Goal: Task Accomplishment & Management: Complete application form

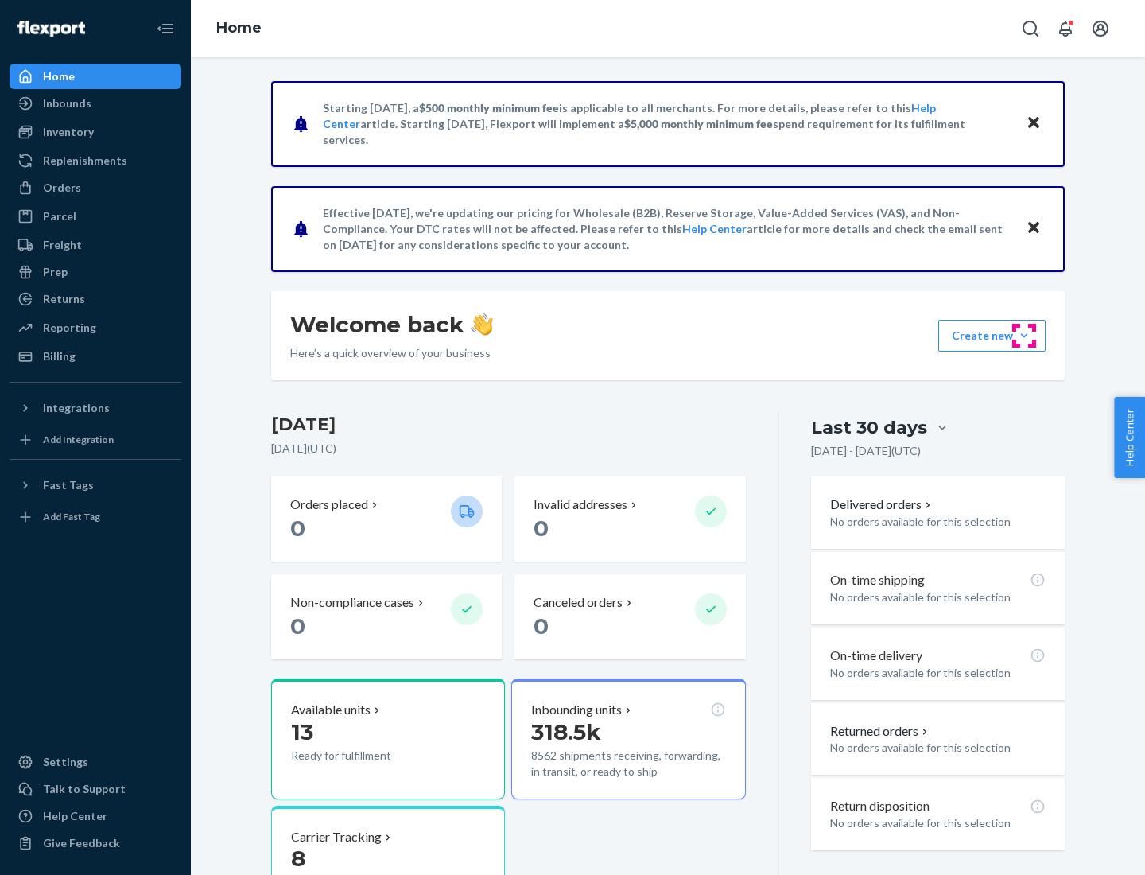
click at [1024, 336] on button "Create new Create new inbound Create new order Create new product" at bounding box center [991, 336] width 107 height 32
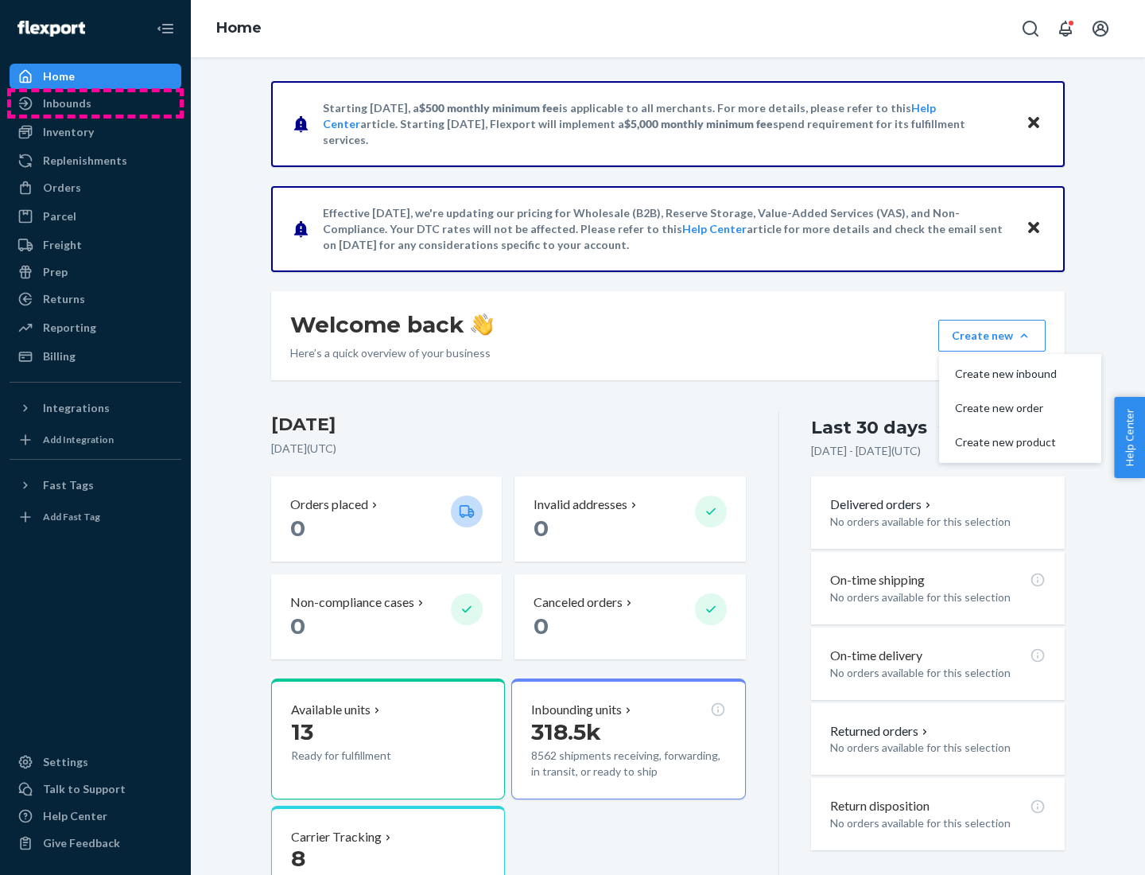
click at [95, 103] on div "Inbounds" at bounding box center [95, 103] width 169 height 22
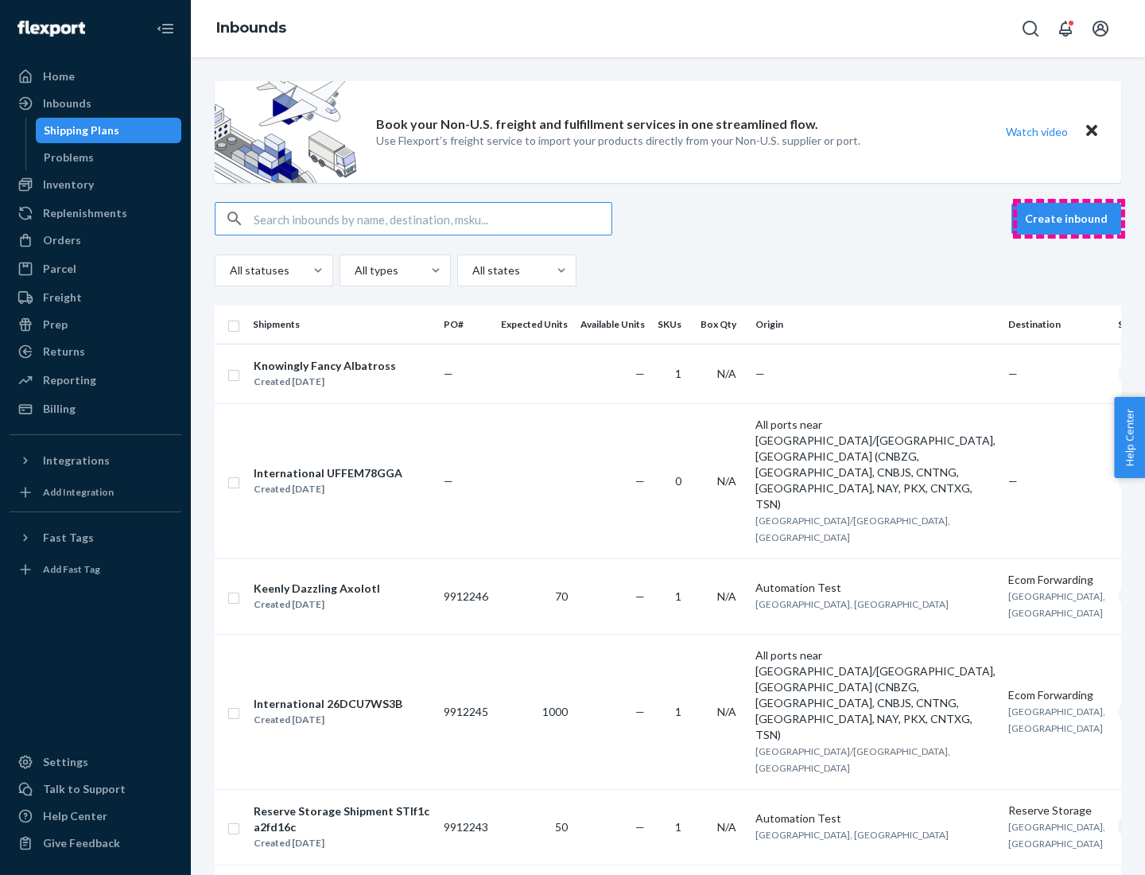
click at [1069, 219] on button "Create inbound" at bounding box center [1066, 219] width 110 height 32
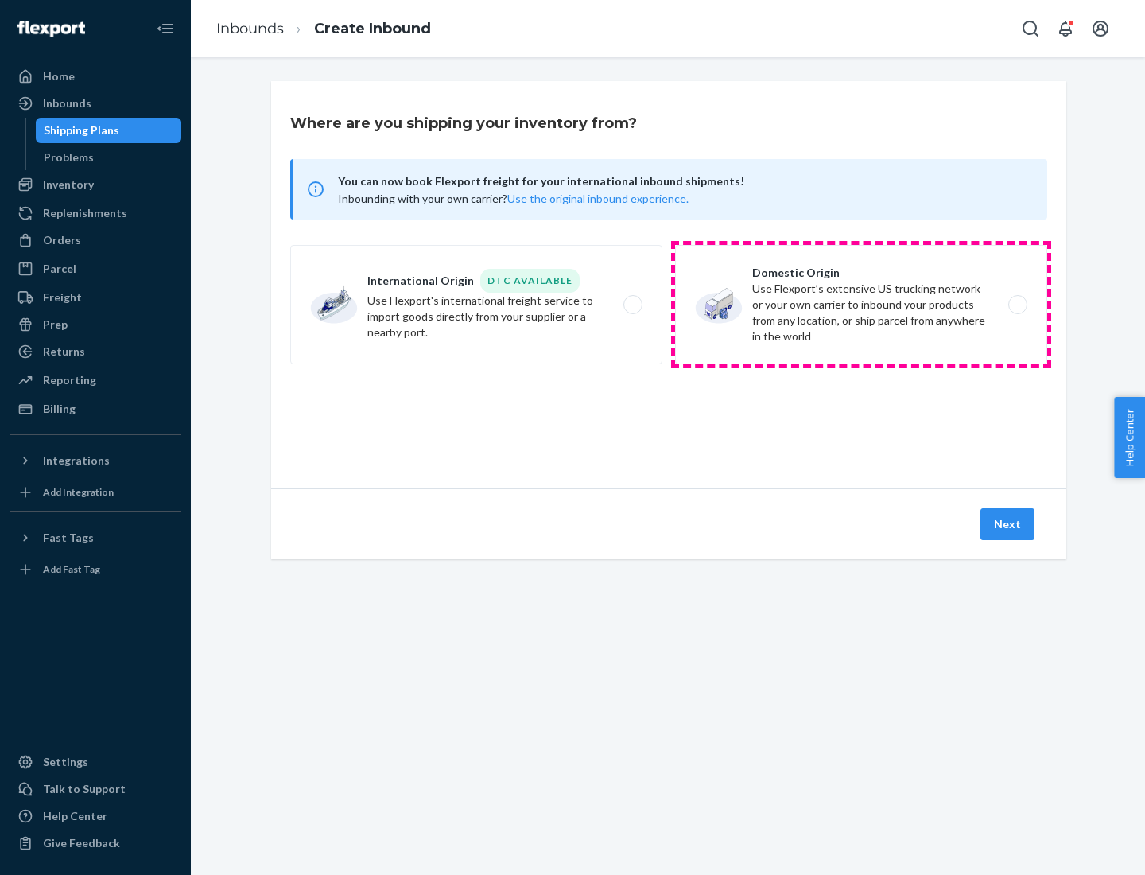
click at [861, 305] on label "Domestic Origin Use Flexport’s extensive US trucking network or your own carrie…" at bounding box center [861, 304] width 372 height 119
click at [1017, 305] on input "Domestic Origin Use Flexport’s extensive US trucking network or your own carrie…" at bounding box center [1022, 305] width 10 height 10
radio input "true"
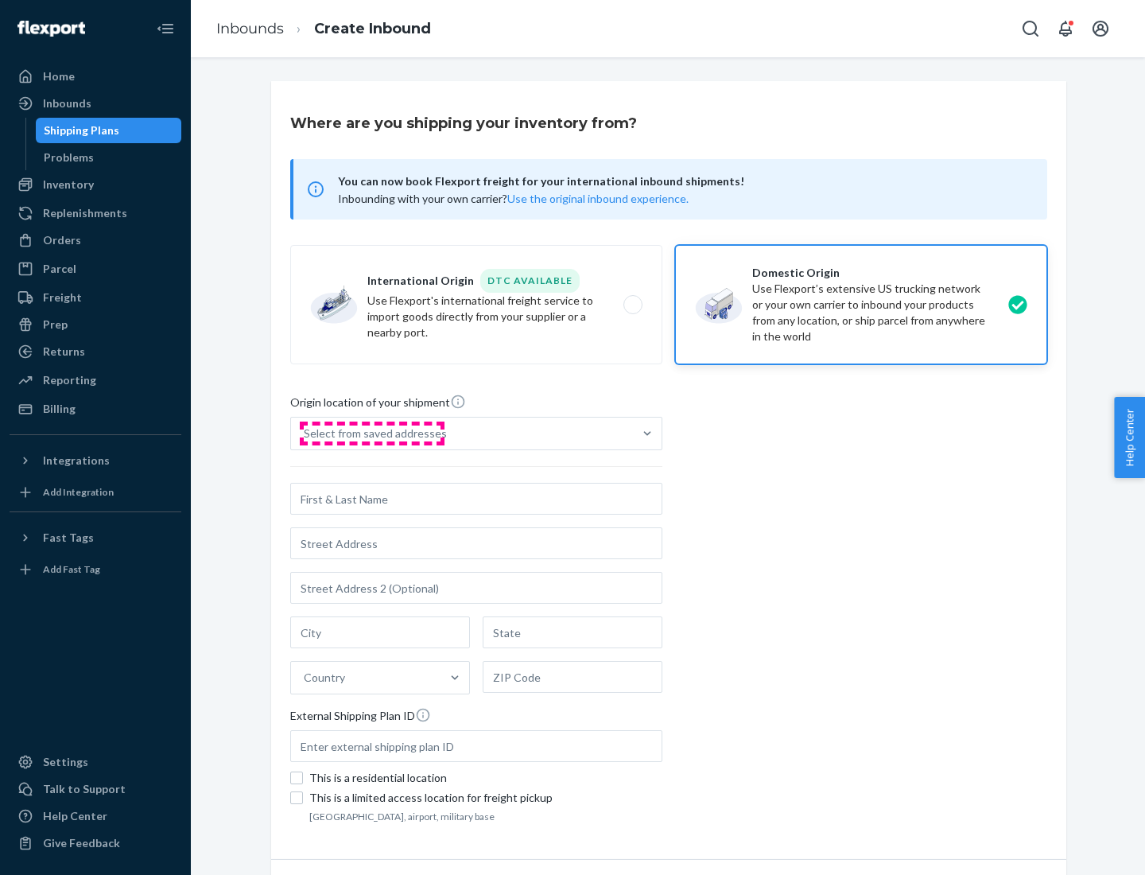
click at [371, 433] on div "Select from saved addresses" at bounding box center [375, 433] width 143 height 16
click at [305, 433] on input "Select from saved addresses" at bounding box center [305, 433] width 2 height 16
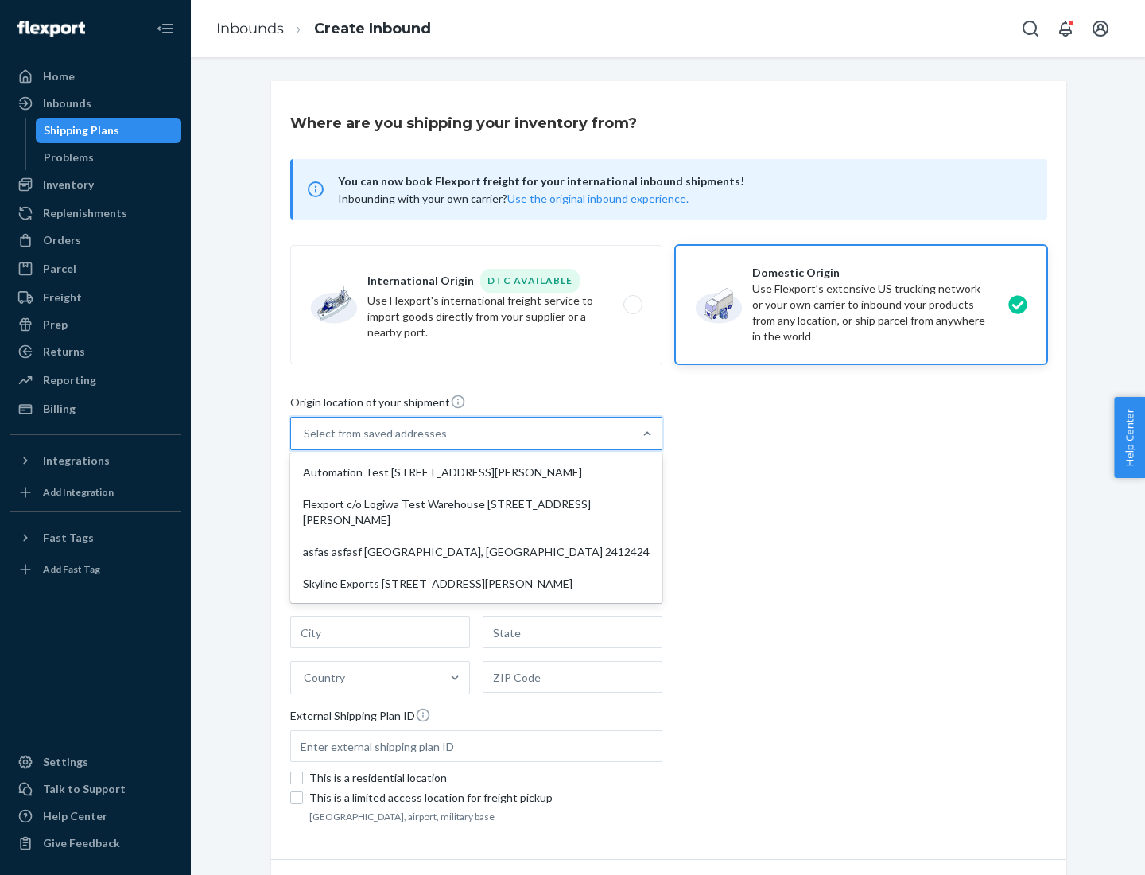
scroll to position [6, 0]
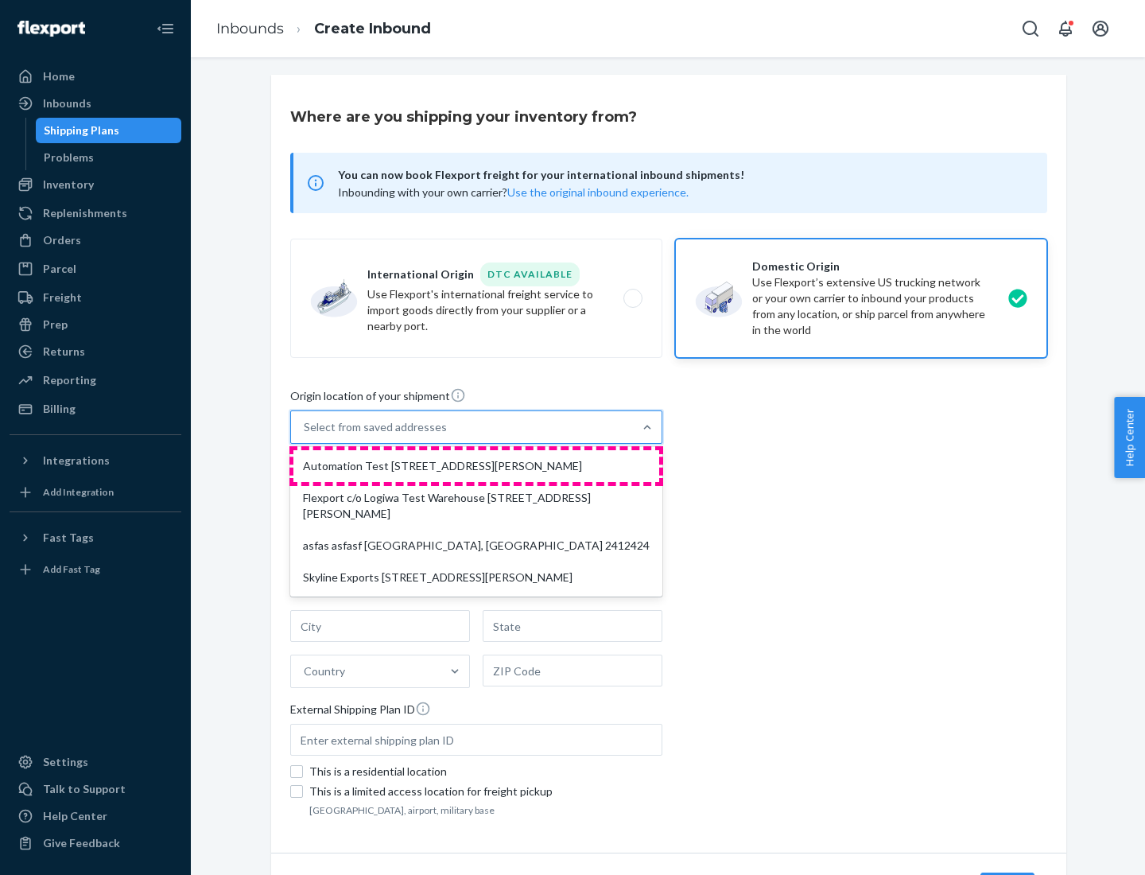
click at [476, 466] on div "Automation Test [STREET_ADDRESS][PERSON_NAME]" at bounding box center [476, 466] width 366 height 32
click at [305, 435] on input "option Automation Test [STREET_ADDRESS][PERSON_NAME] focused, 1 of 4. 4 results…" at bounding box center [305, 427] width 2 height 16
type input "Automation Test"
type input "9th Floor"
type input "[GEOGRAPHIC_DATA]"
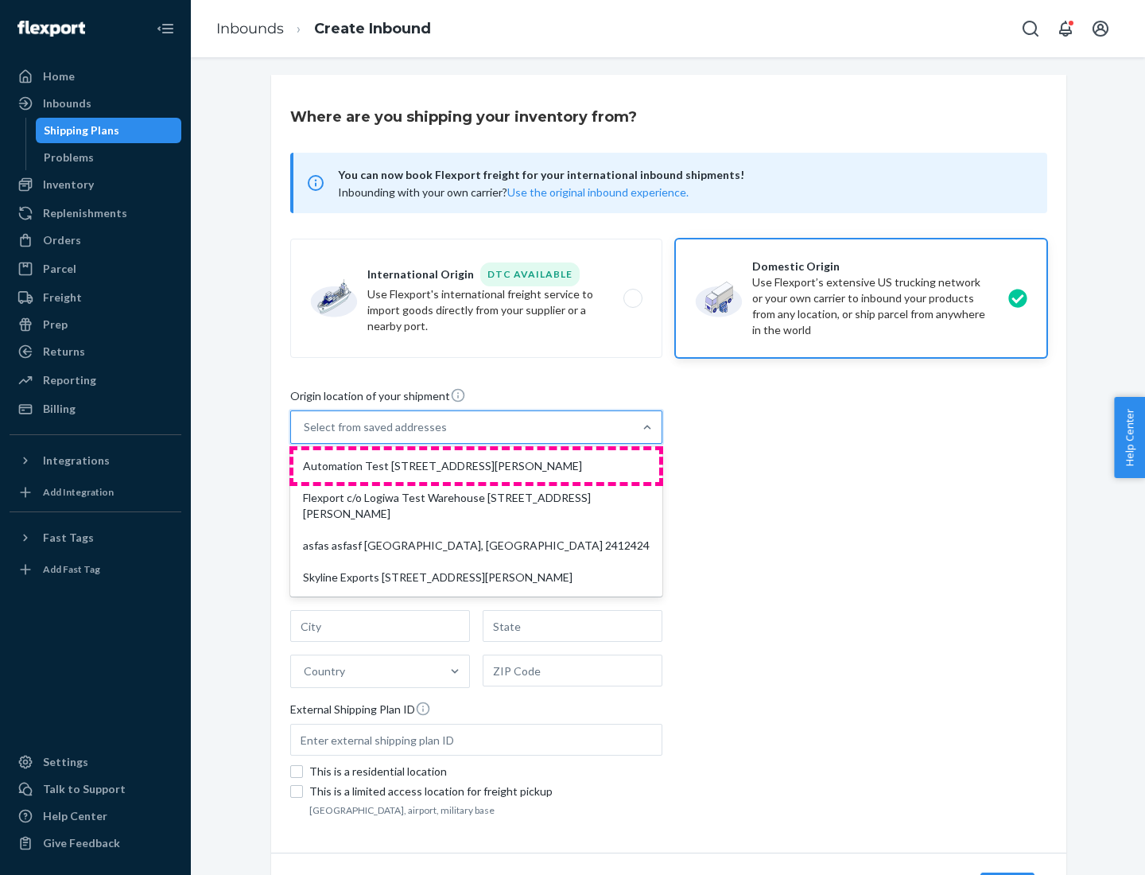
type input "CA"
type input "94104"
type input "[STREET_ADDRESS][PERSON_NAME]"
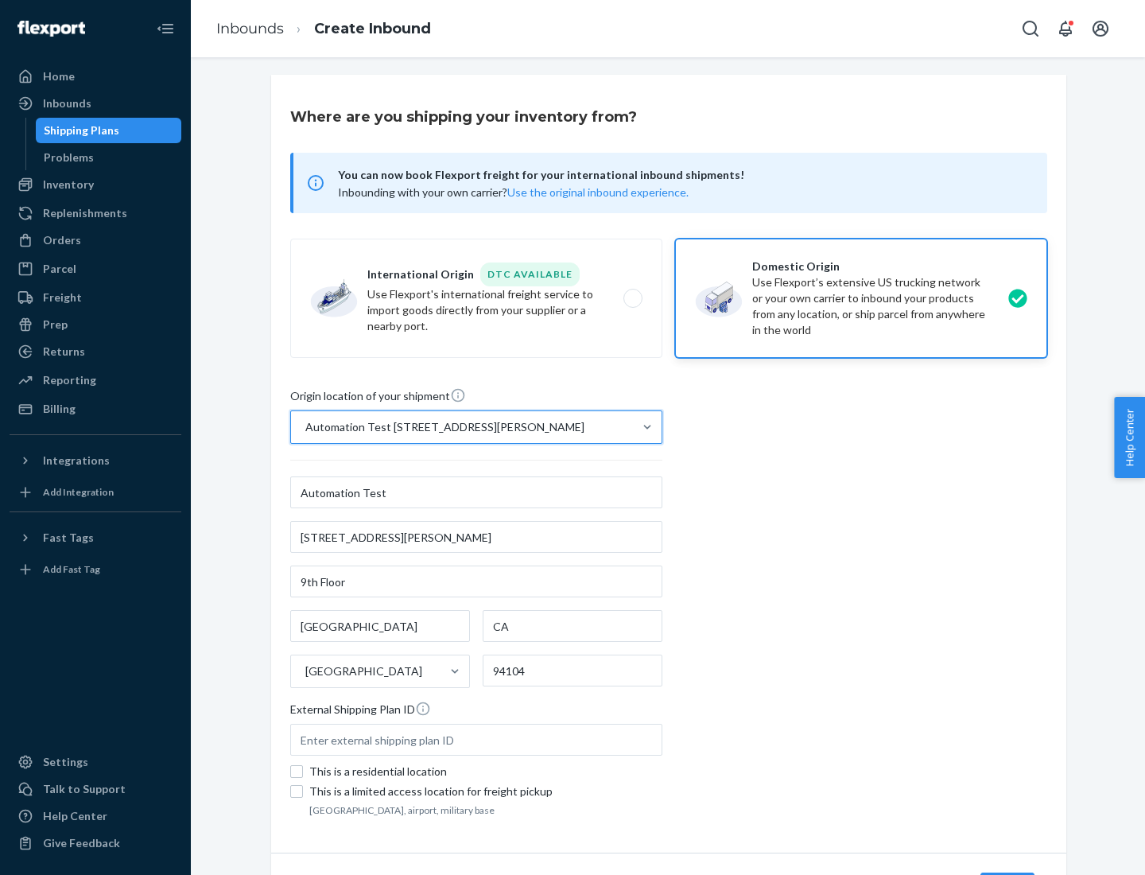
scroll to position [93, 0]
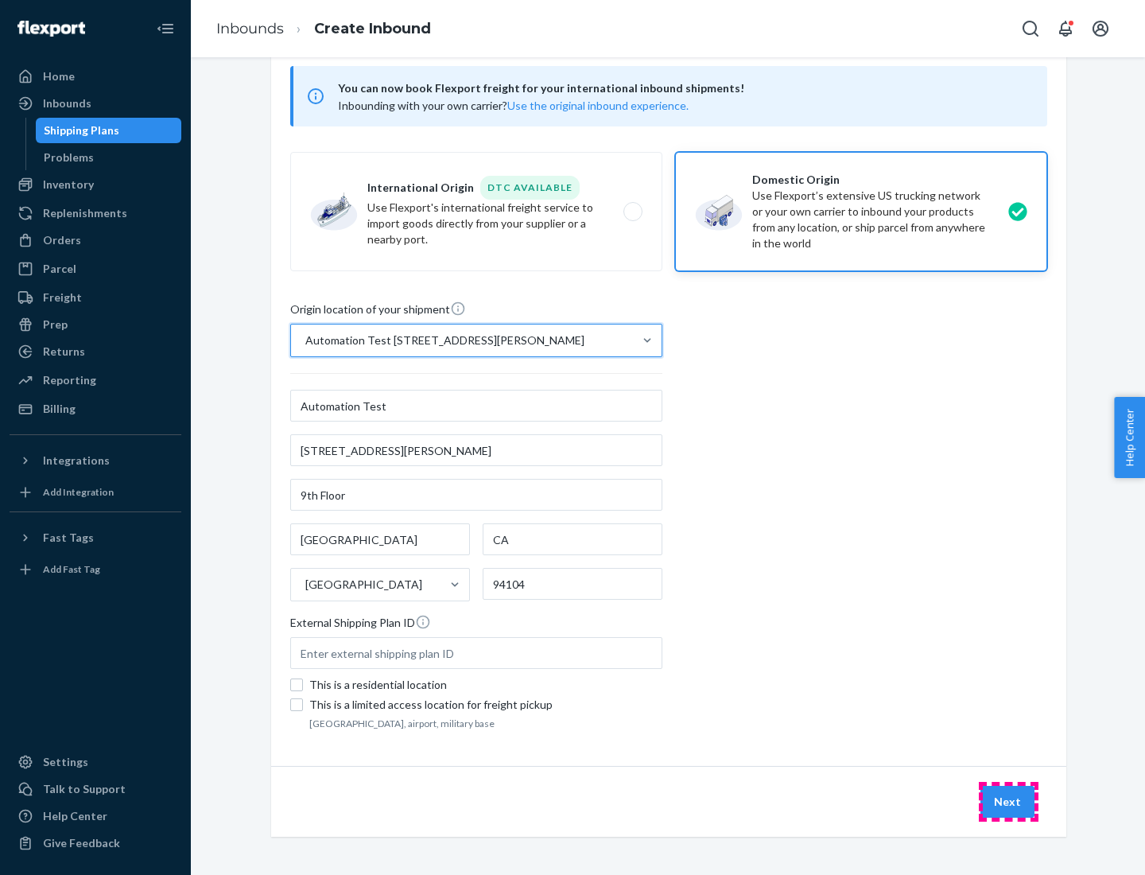
click at [1008, 802] on button "Next" at bounding box center [1007, 802] width 54 height 32
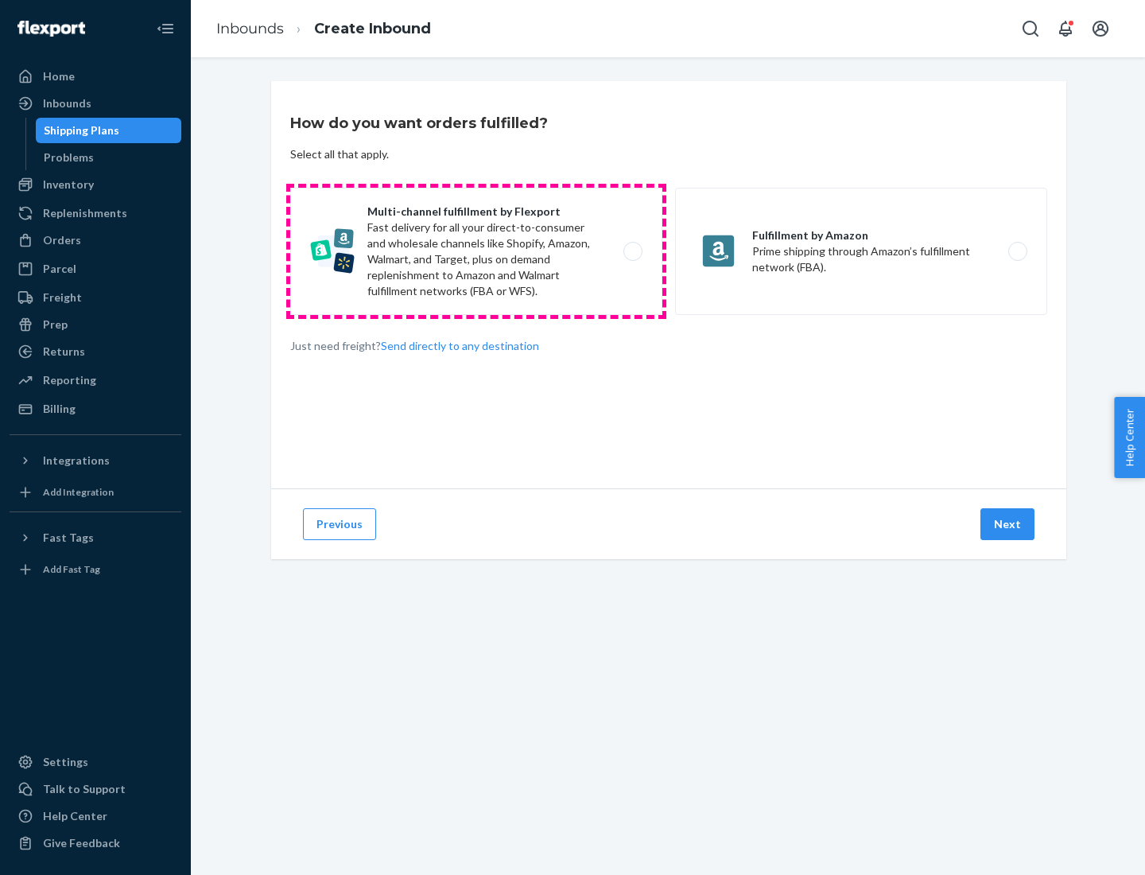
click at [476, 251] on label "Multi-channel fulfillment by Flexport Fast delivery for all your direct-to-cons…" at bounding box center [476, 251] width 372 height 127
click at [632, 251] on input "Multi-channel fulfillment by Flexport Fast delivery for all your direct-to-cons…" at bounding box center [637, 251] width 10 height 10
radio input "true"
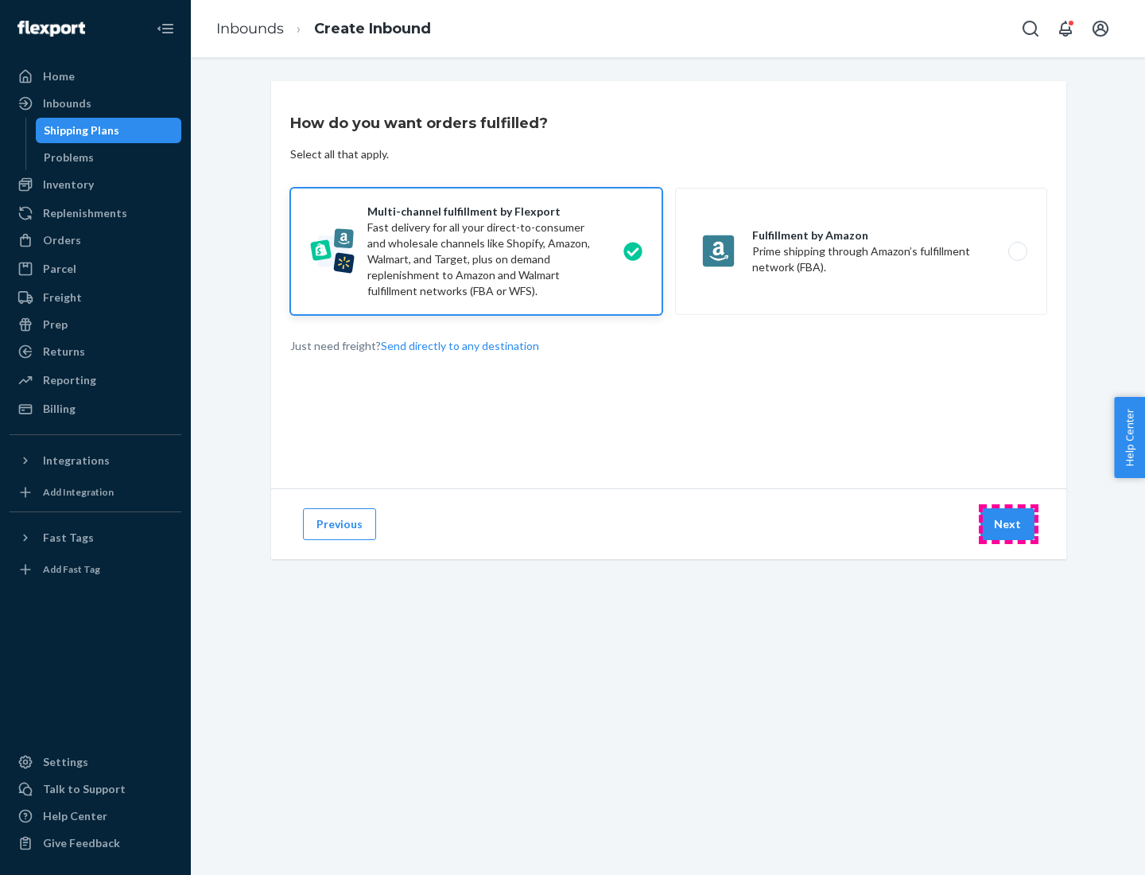
click at [1008, 524] on button "Next" at bounding box center [1007, 524] width 54 height 32
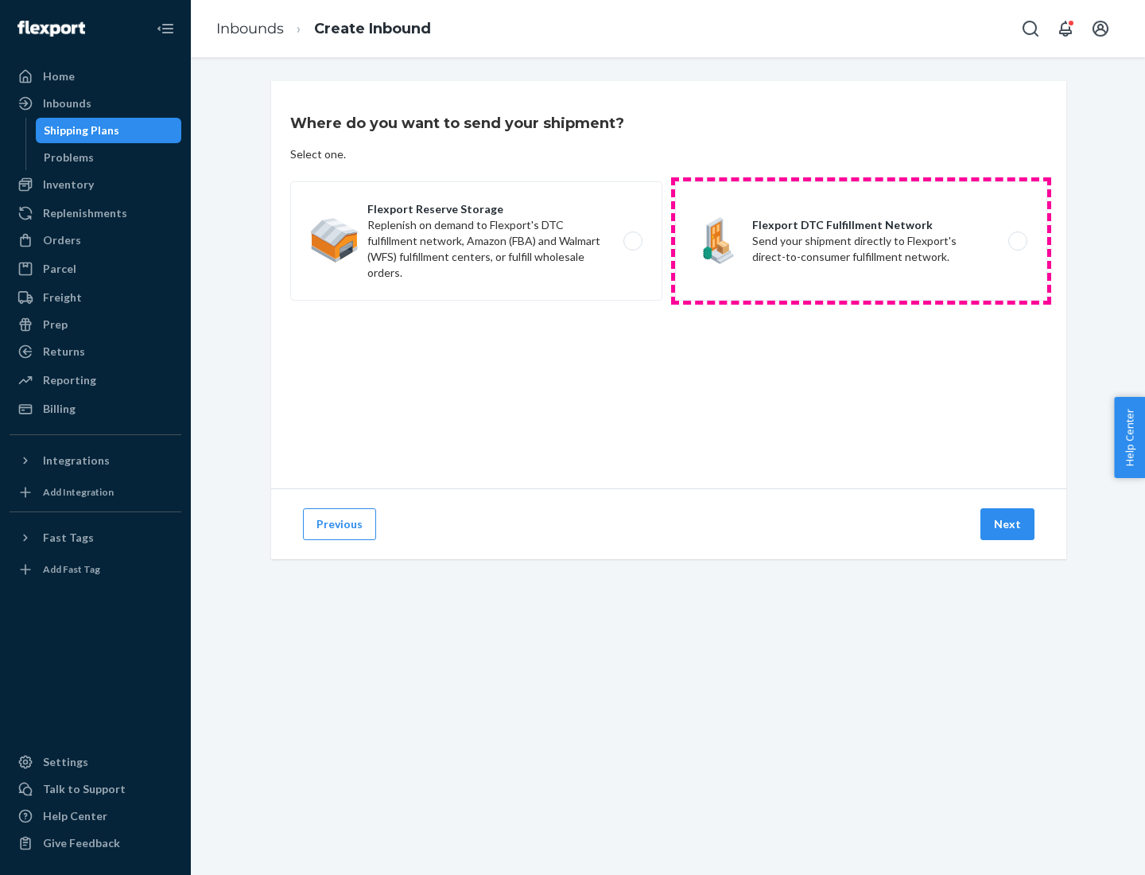
click at [861, 241] on label "Flexport DTC Fulfillment Network Send your shipment directly to Flexport's dire…" at bounding box center [861, 240] width 372 height 119
click at [1017, 241] on input "Flexport DTC Fulfillment Network Send your shipment directly to Flexport's dire…" at bounding box center [1022, 241] width 10 height 10
radio input "true"
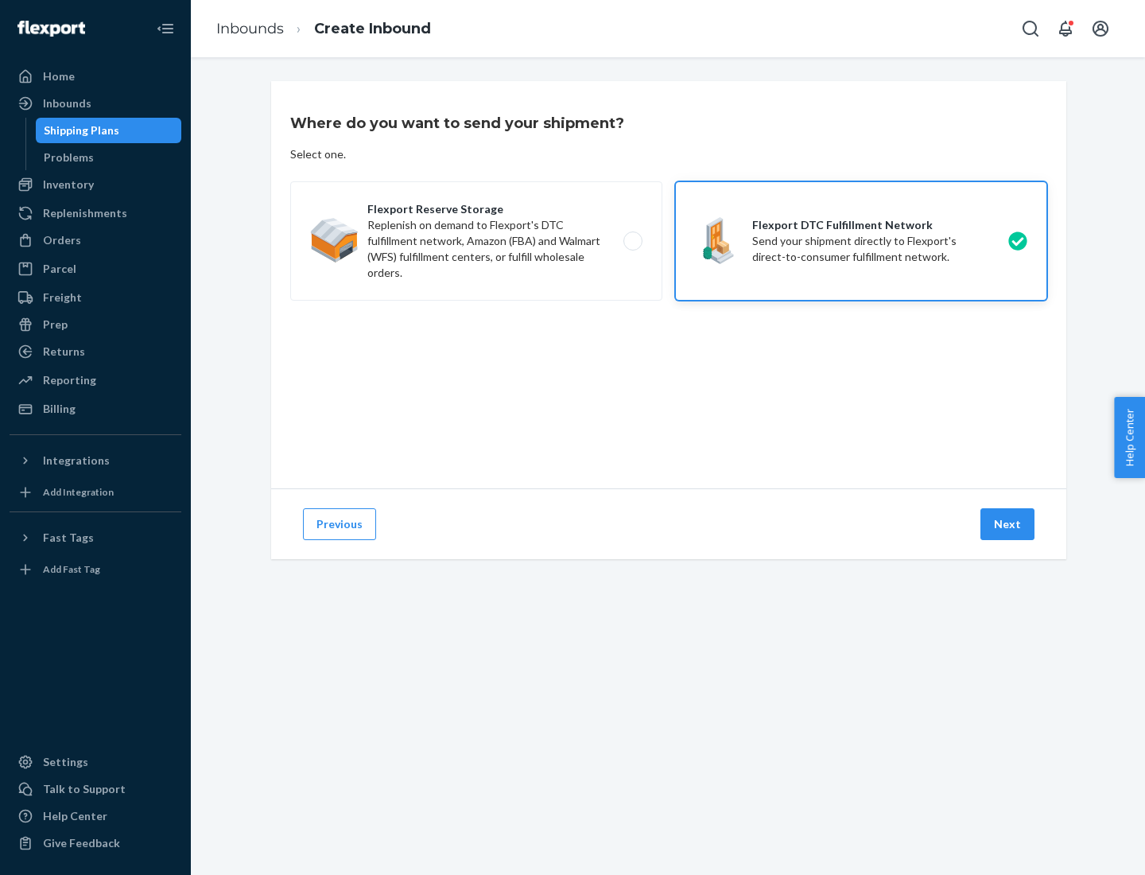
click at [1008, 524] on button "Next" at bounding box center [1007, 524] width 54 height 32
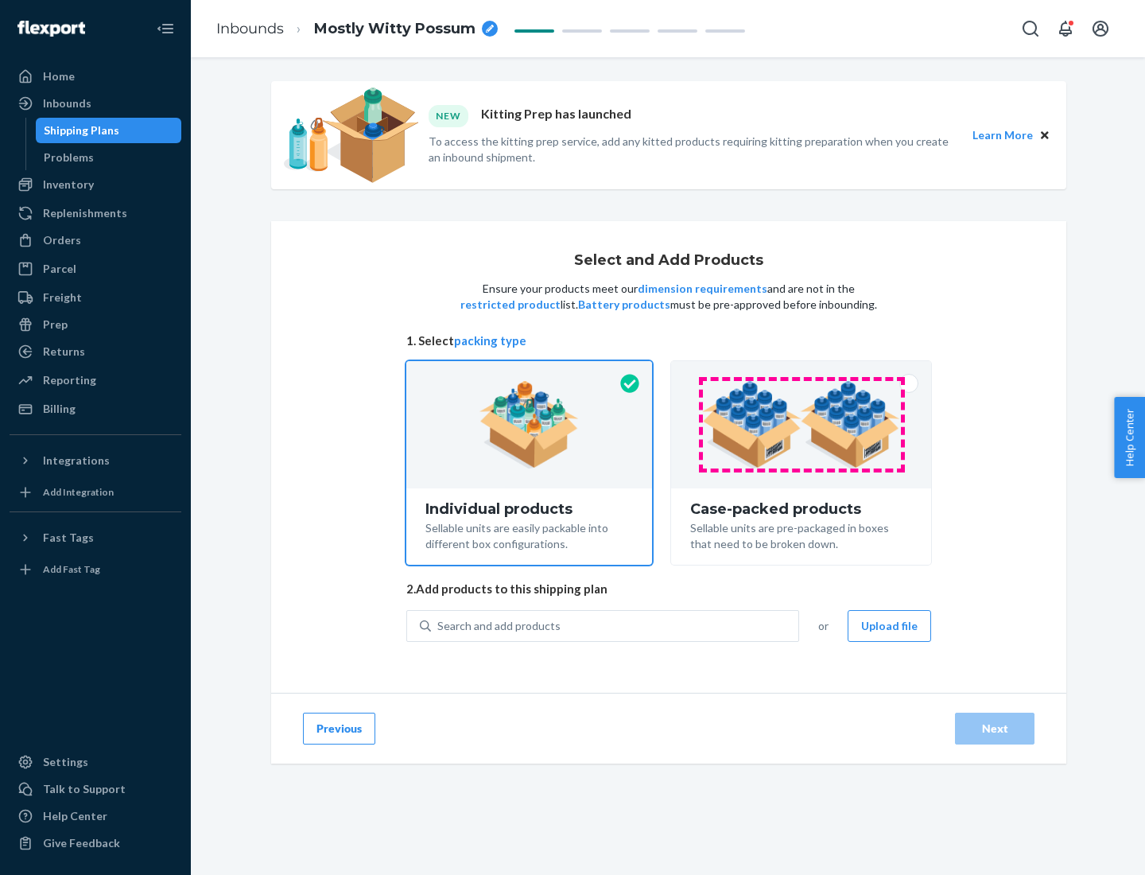
click at [802, 425] on img at bounding box center [801, 424] width 198 height 87
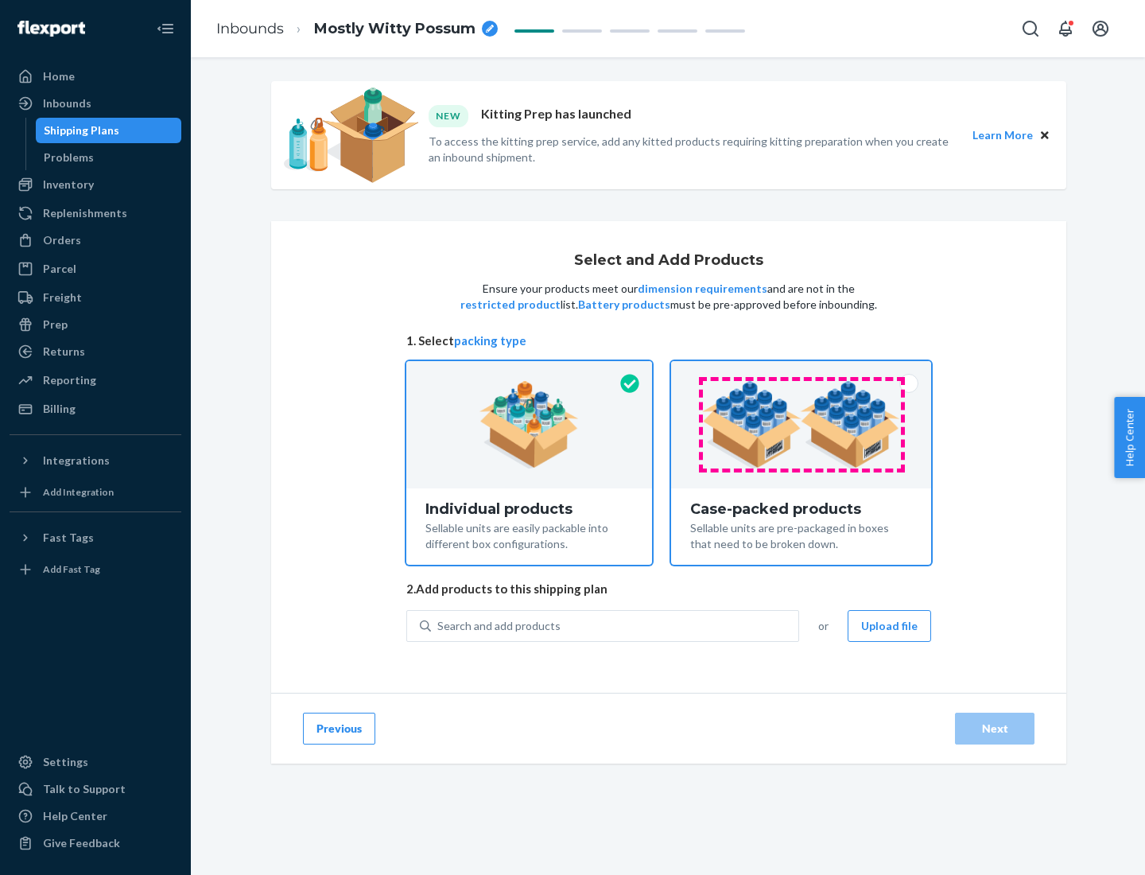
click at [802, 371] on input "Case-packed products Sellable units are pre-packaged in boxes that need to be b…" at bounding box center [801, 366] width 10 height 10
radio input "true"
radio input "false"
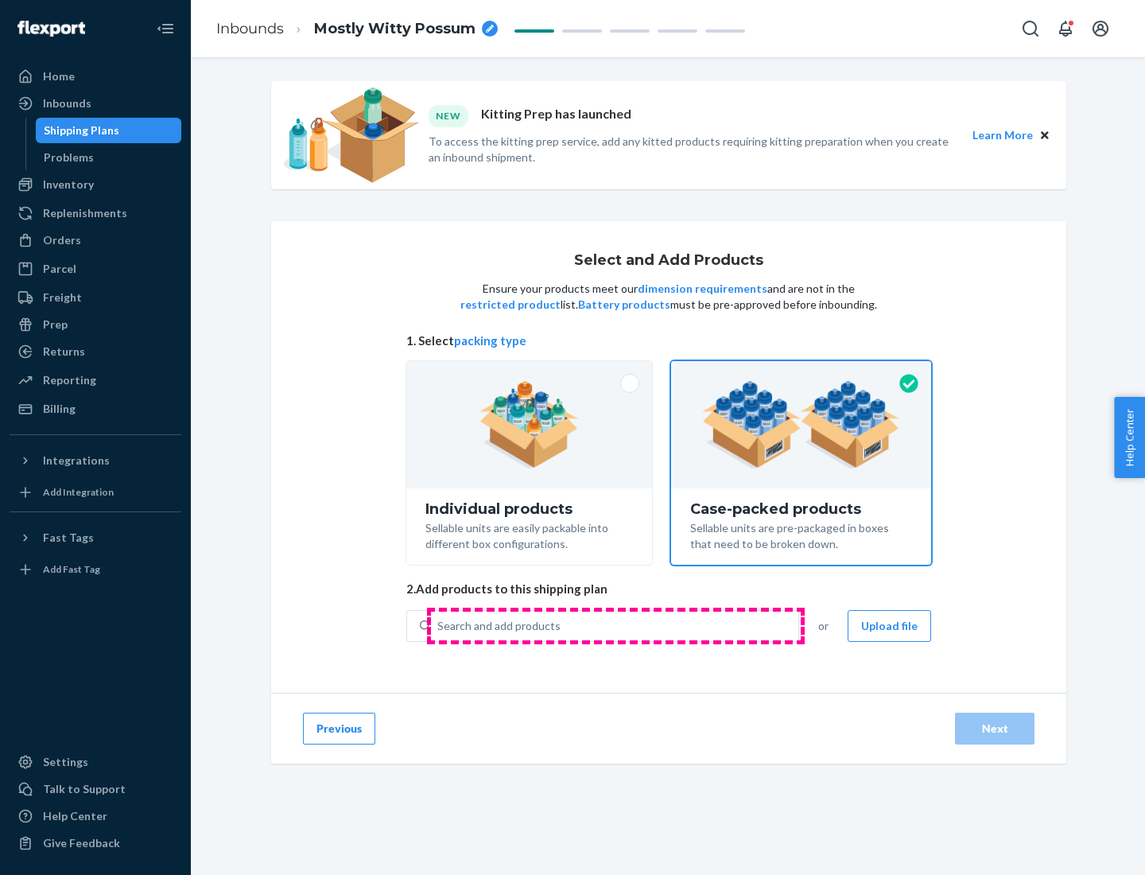
click at [615, 625] on div "Search and add products" at bounding box center [614, 625] width 367 height 29
click at [439, 625] on input "Search and add products" at bounding box center [438, 626] width 2 height 16
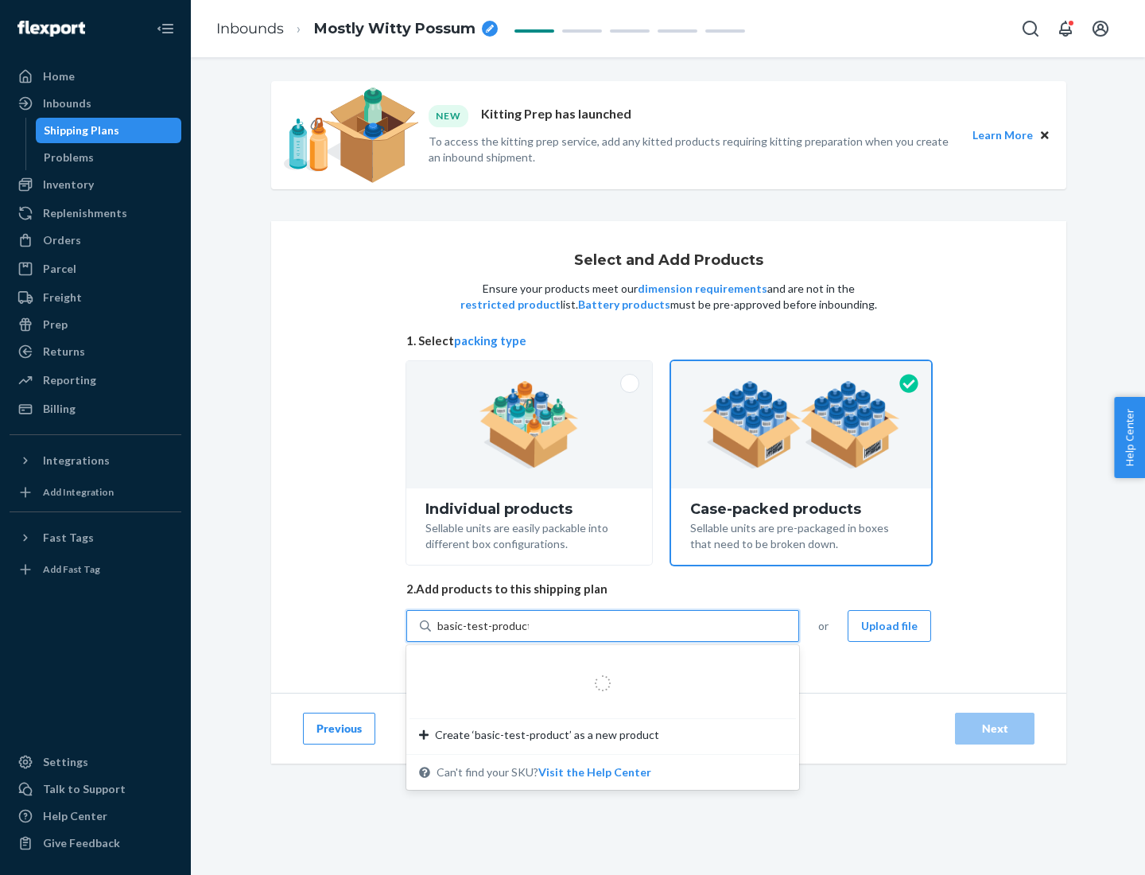
type input "basic-test-product-1"
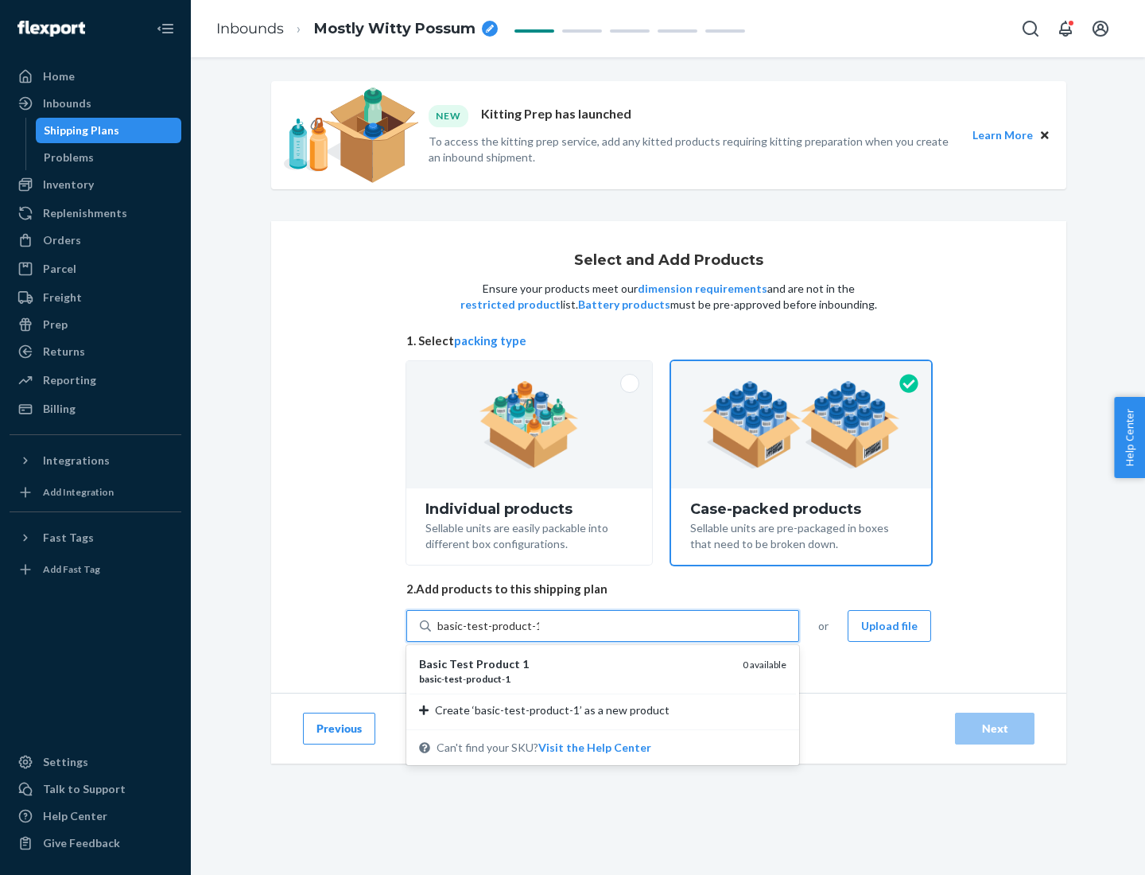
click at [575, 678] on div "basic - test - product - 1" at bounding box center [574, 679] width 311 height 14
click at [539, 634] on input "basic-test-product-1" at bounding box center [488, 626] width 102 height 16
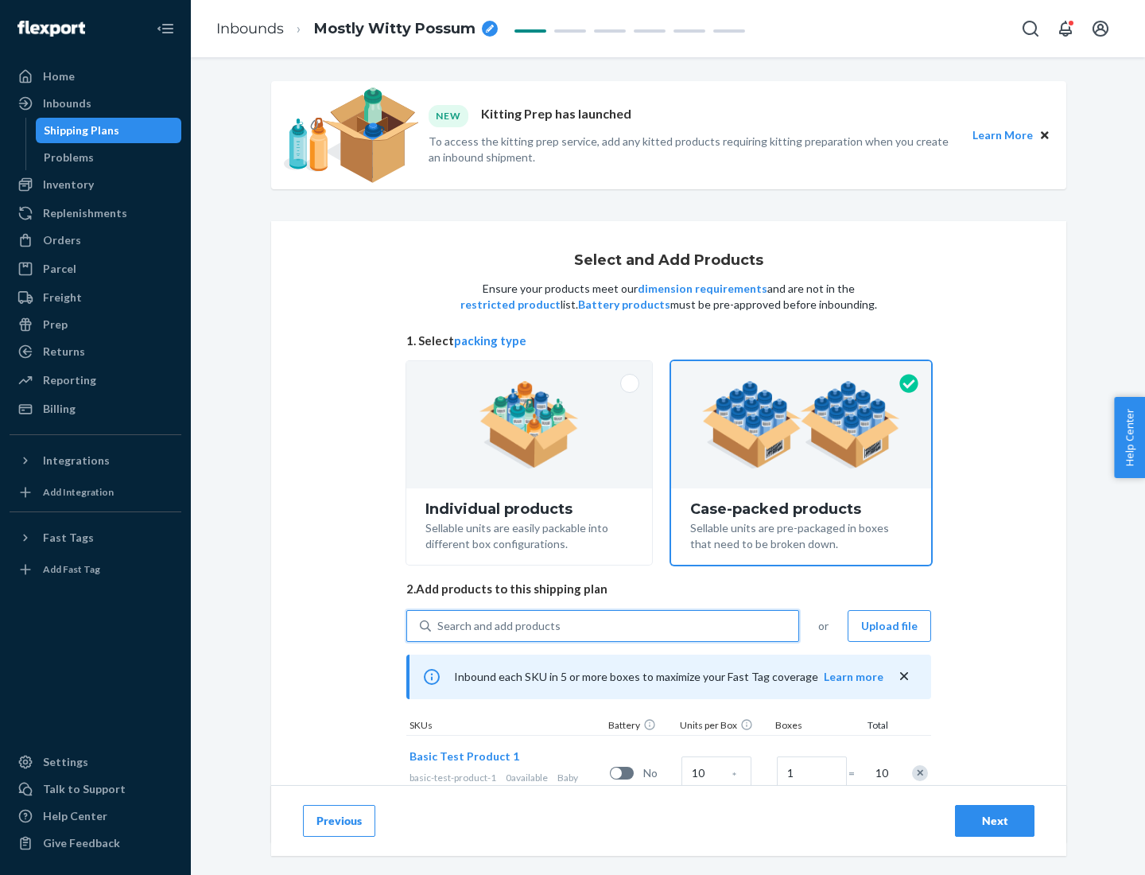
scroll to position [57, 0]
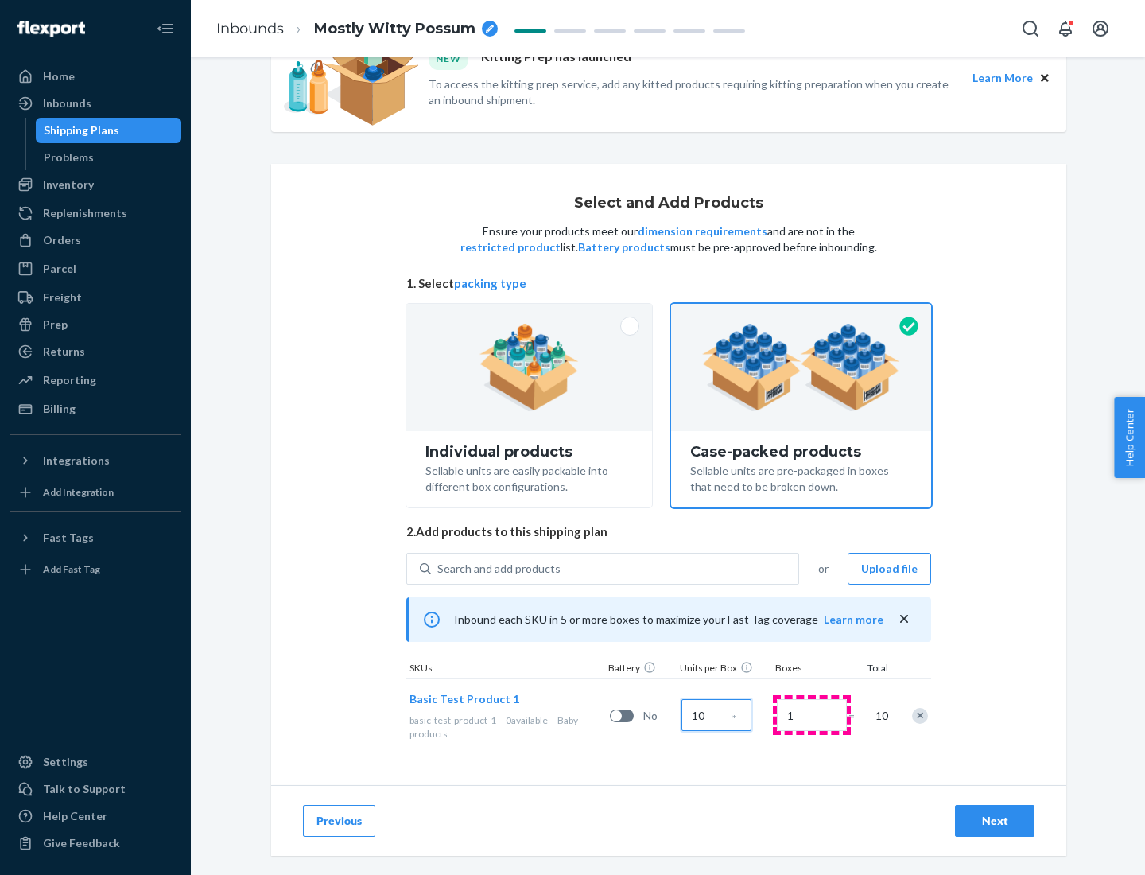
type input "10"
type input "7"
click at [995, 821] on div "Next" at bounding box center [994, 821] width 52 height 16
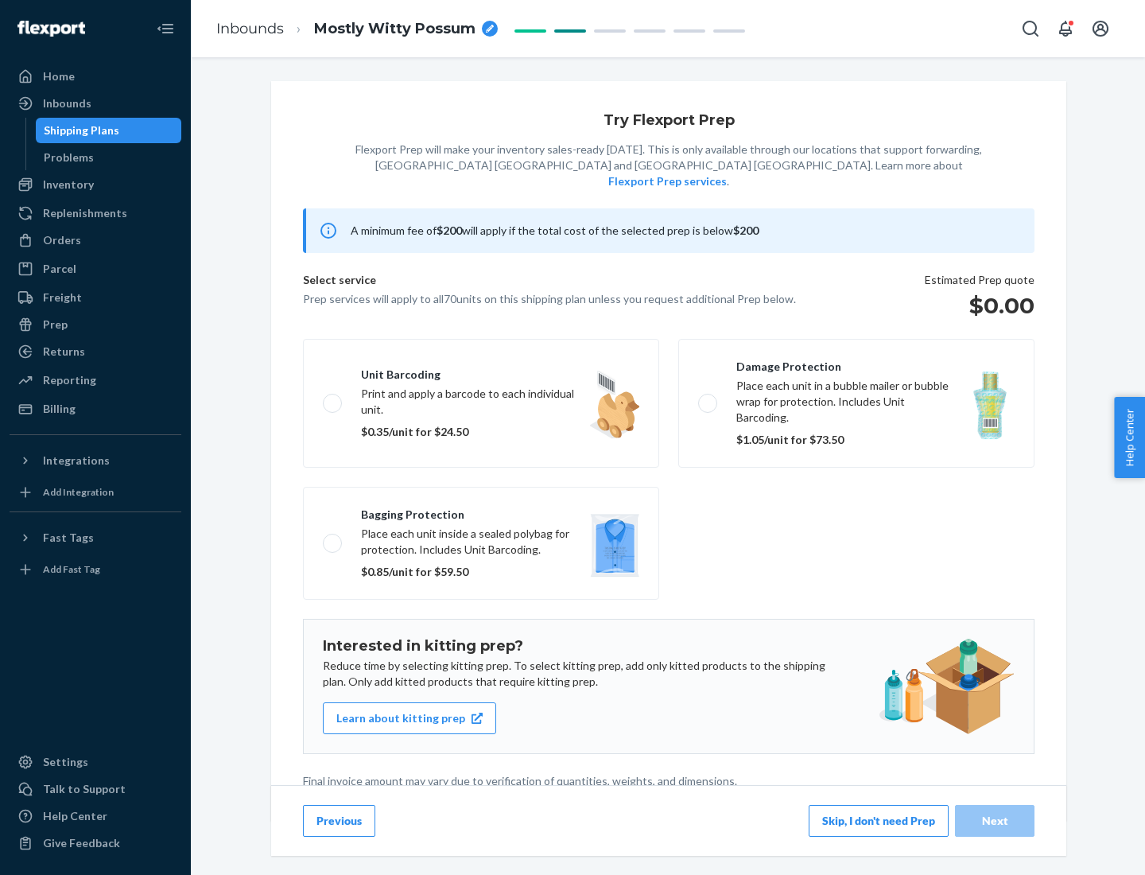
scroll to position [4, 0]
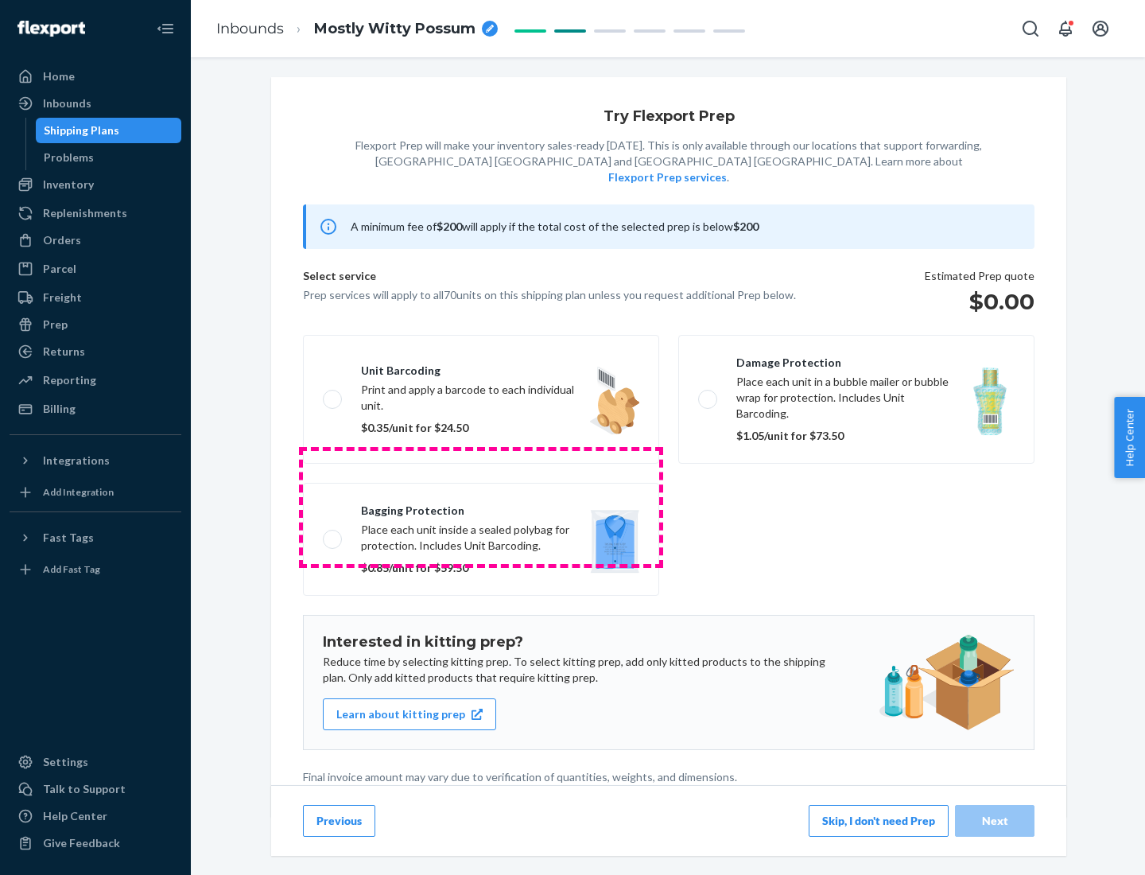
click at [481, 507] on label "Bagging protection Place each unit inside a sealed polybag for protection. Incl…" at bounding box center [481, 539] width 356 height 113
click at [333, 534] on input "Bagging protection Place each unit inside a sealed polybag for protection. Incl…" at bounding box center [328, 539] width 10 height 10
checkbox input "true"
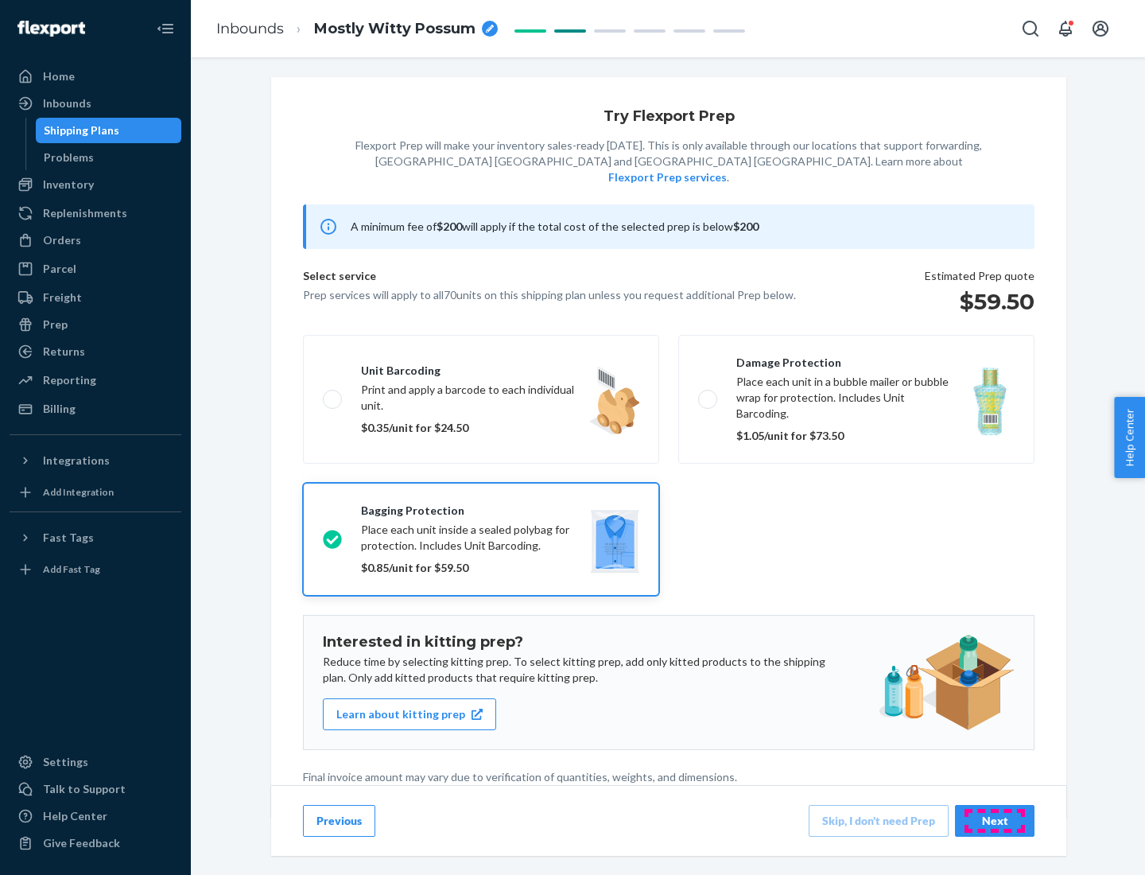
click at [995, 820] on div "Next" at bounding box center [994, 821] width 52 height 16
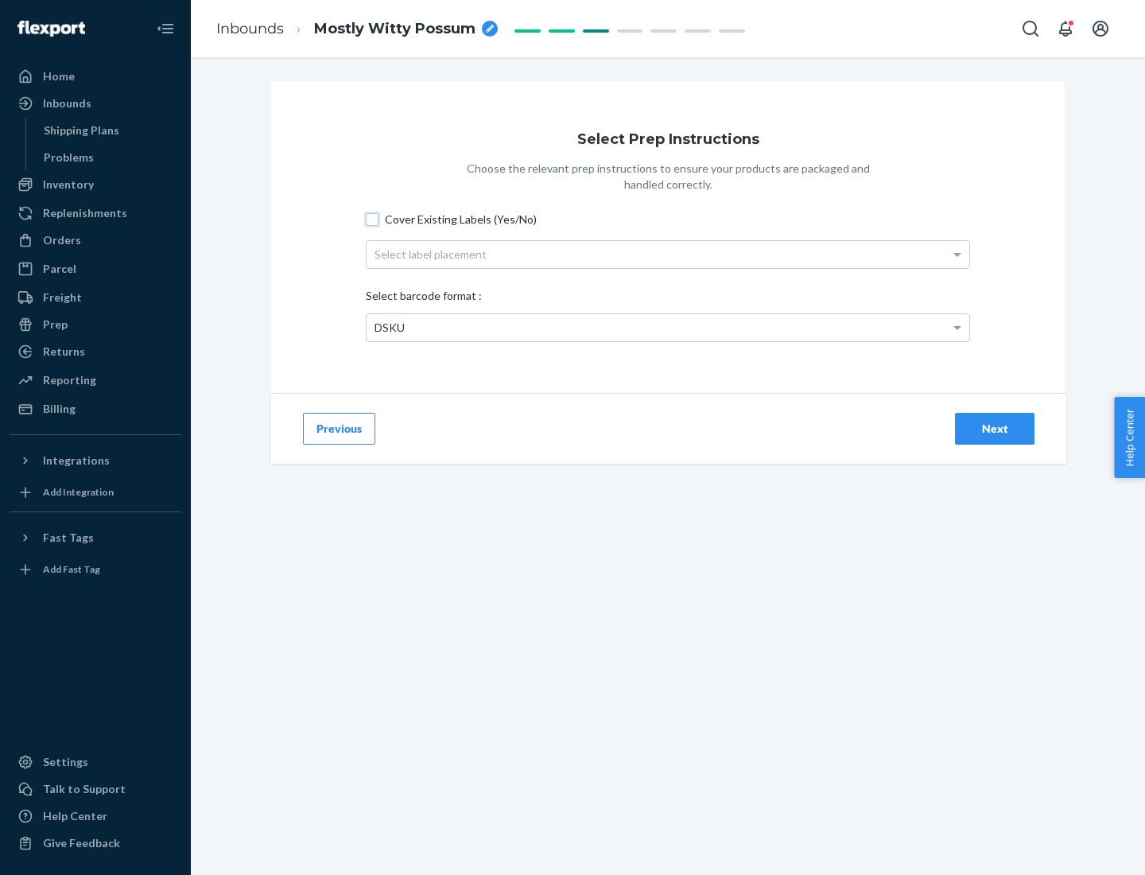
click at [372, 219] on input "Cover Existing Labels (Yes/No)" at bounding box center [372, 219] width 13 height 13
checkbox input "true"
click at [668, 254] on div "Select label placement" at bounding box center [668, 254] width 603 height 27
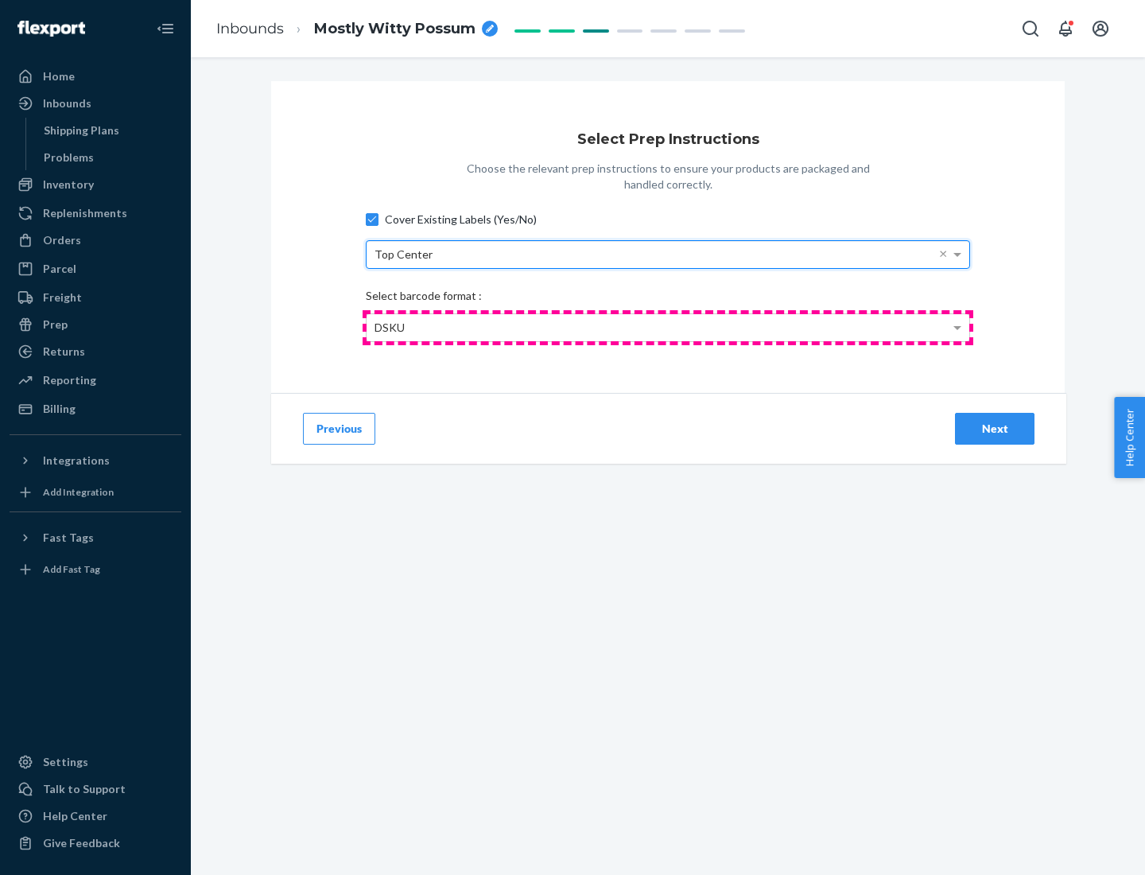
click at [668, 327] on div "DSKU" at bounding box center [668, 327] width 603 height 27
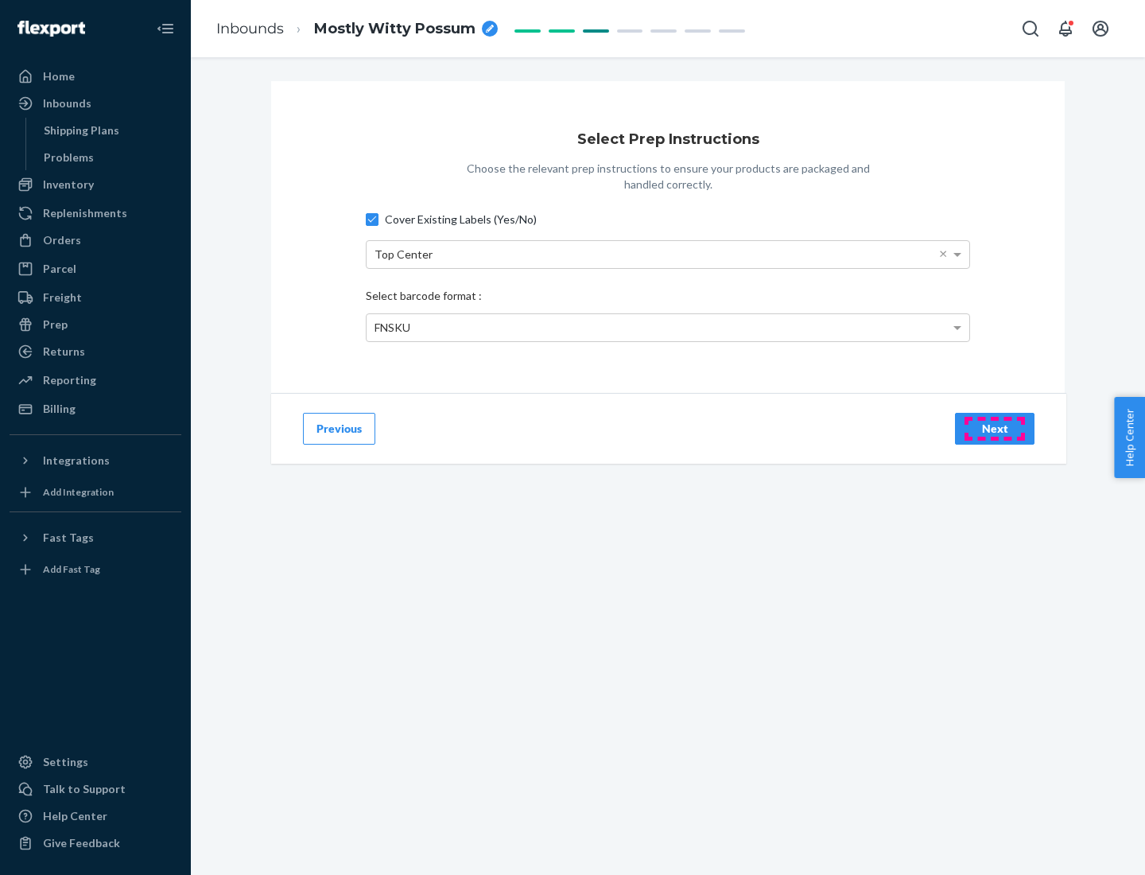
click at [995, 428] on div "Next" at bounding box center [994, 429] width 52 height 16
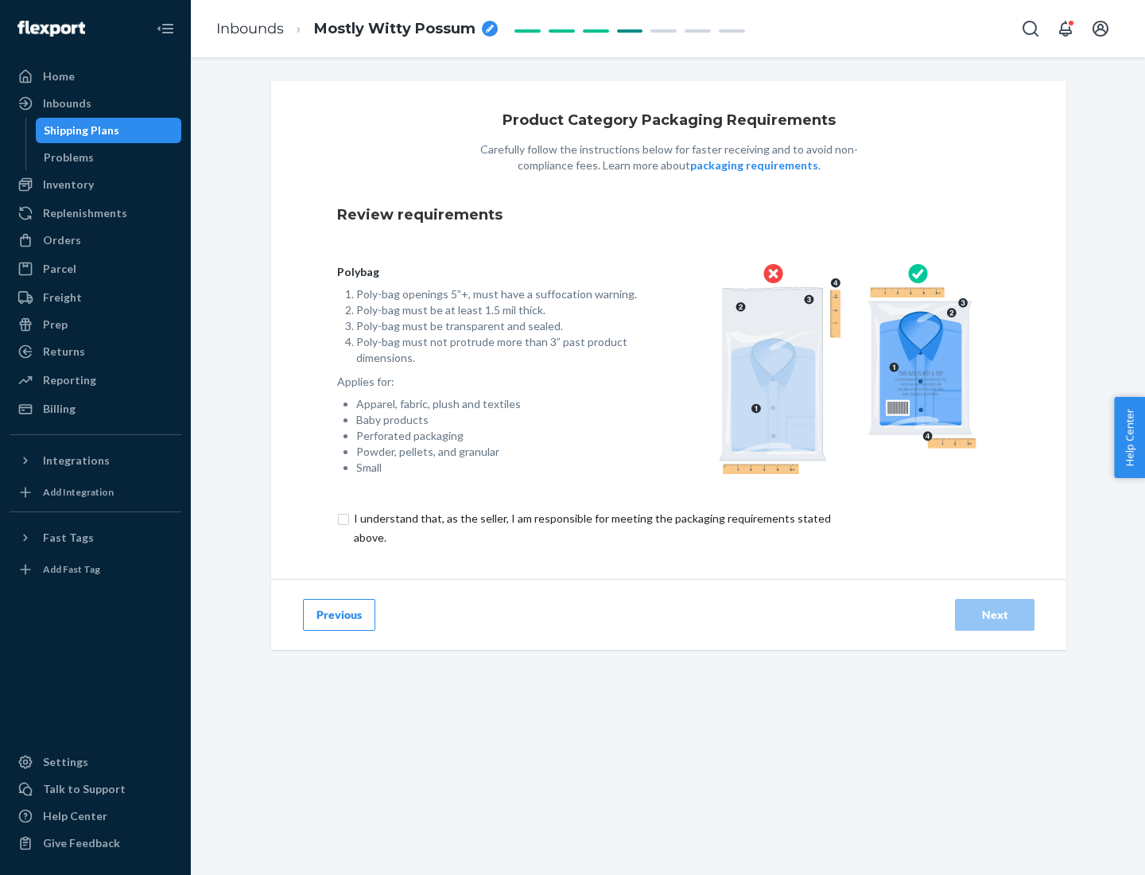
click at [591, 527] on input "checkbox" at bounding box center [601, 528] width 529 height 38
checkbox input "true"
click at [995, 614] on div "Next" at bounding box center [994, 615] width 52 height 16
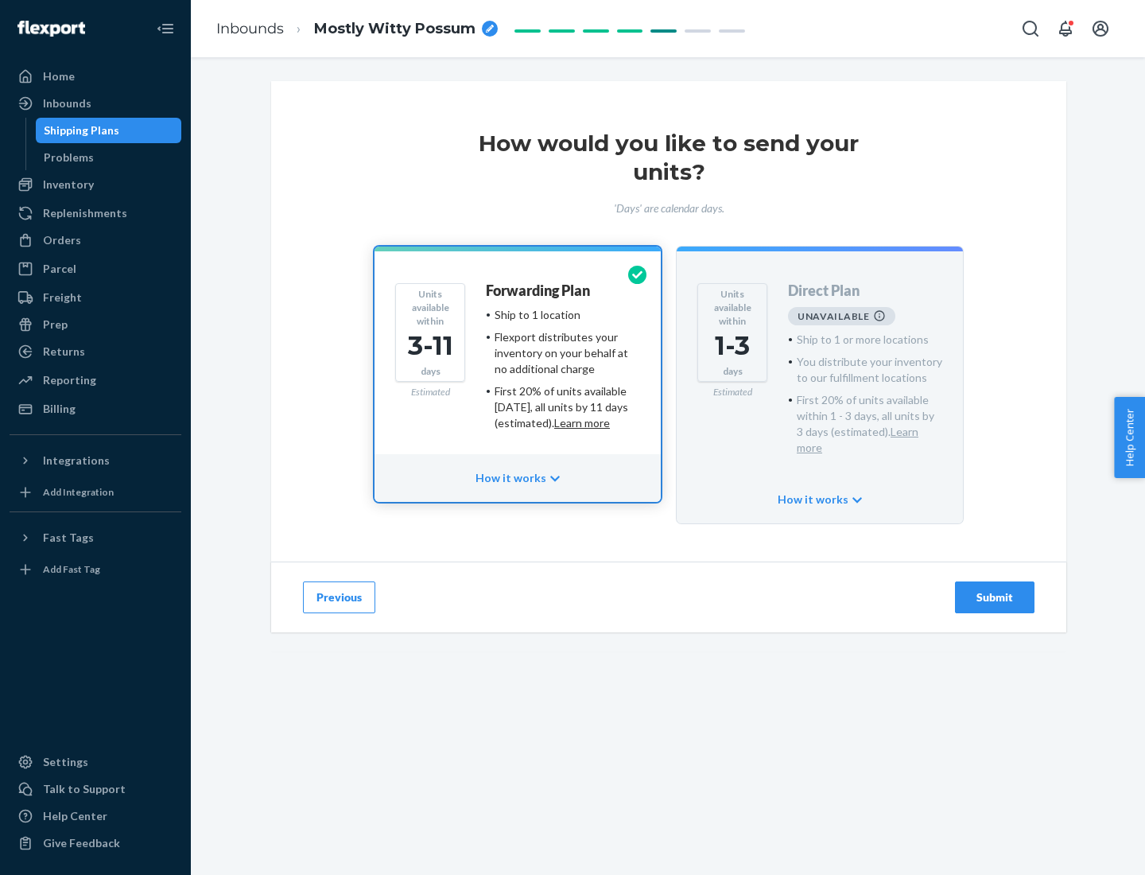
click at [539, 290] on h4 "Forwarding Plan" at bounding box center [538, 291] width 104 height 16
click at [995, 589] on div "Submit" at bounding box center [994, 597] width 52 height 16
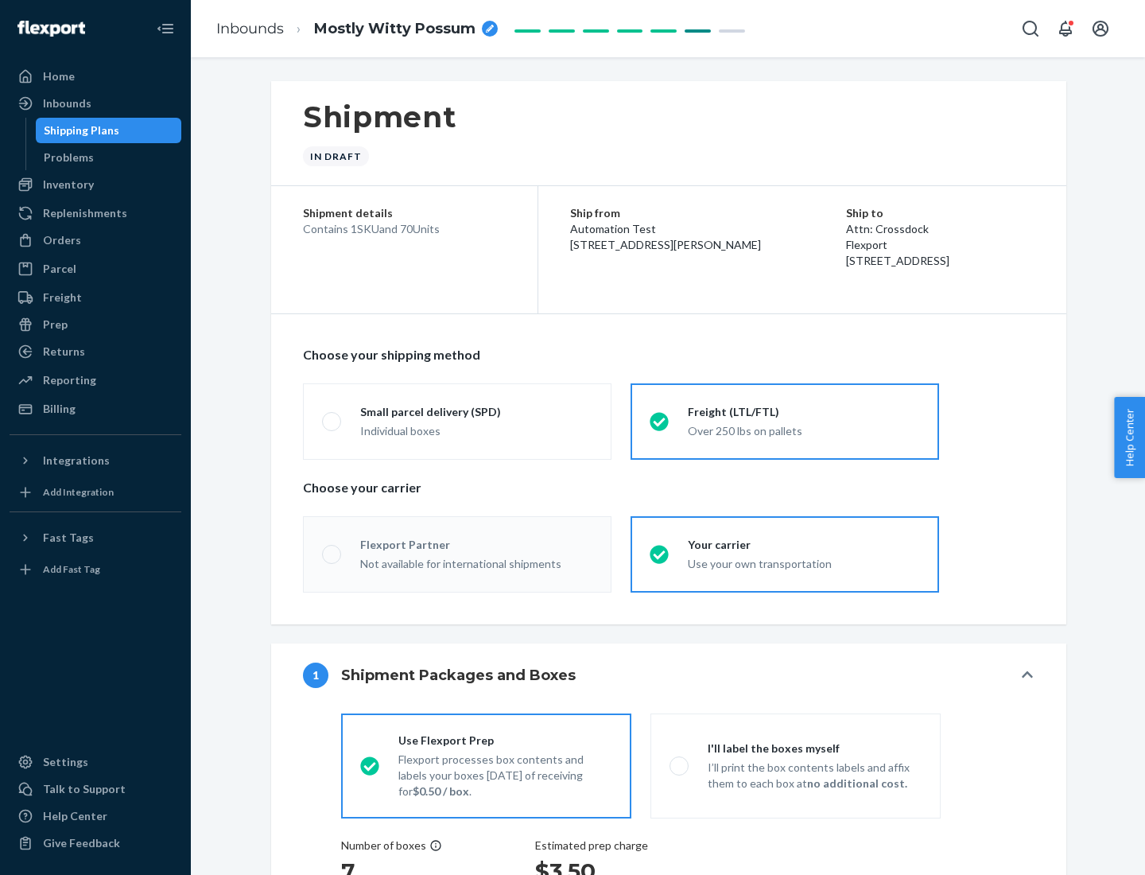
radio input "true"
radio input "false"
radio input "true"
radio input "false"
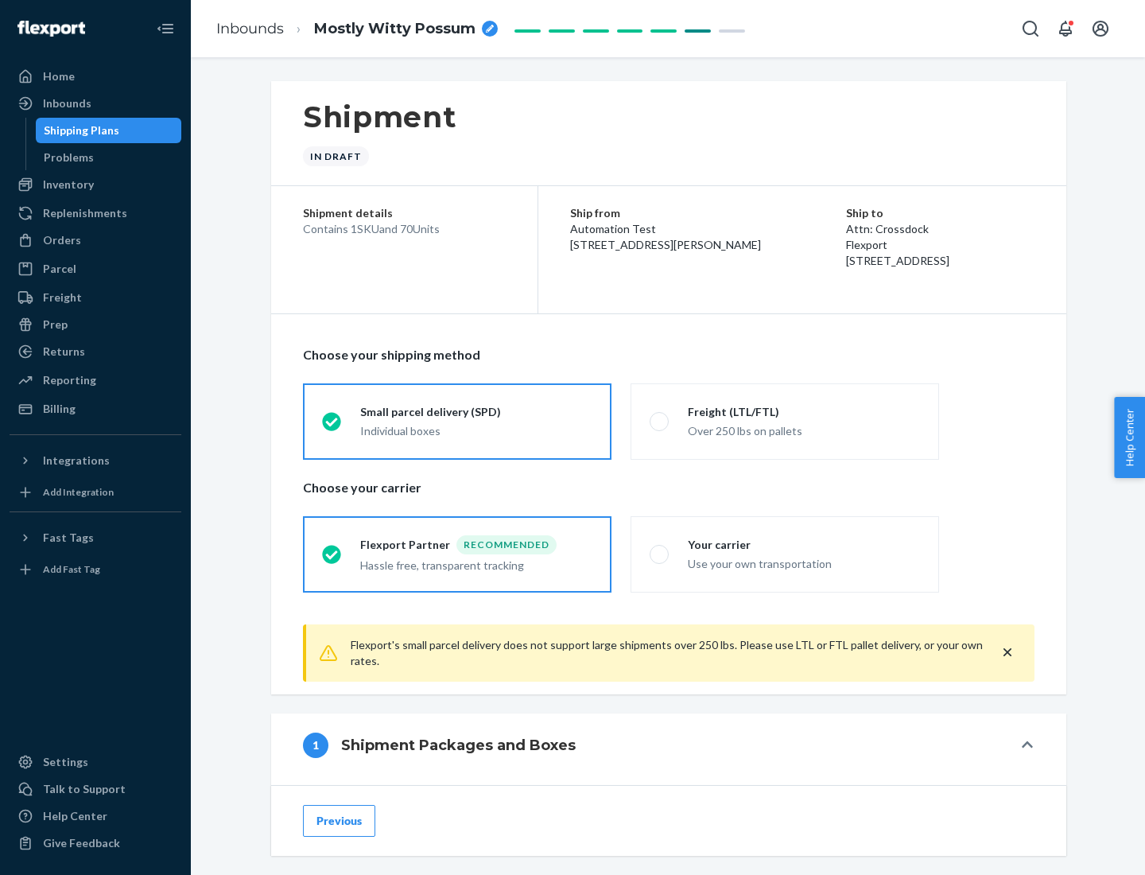
click at [785, 421] on div "Over 250 lbs on pallets" at bounding box center [804, 429] width 232 height 19
click at [660, 421] on input "Freight (LTL/FTL) Over 250 lbs on pallets" at bounding box center [655, 421] width 10 height 10
radio input "true"
radio input "false"
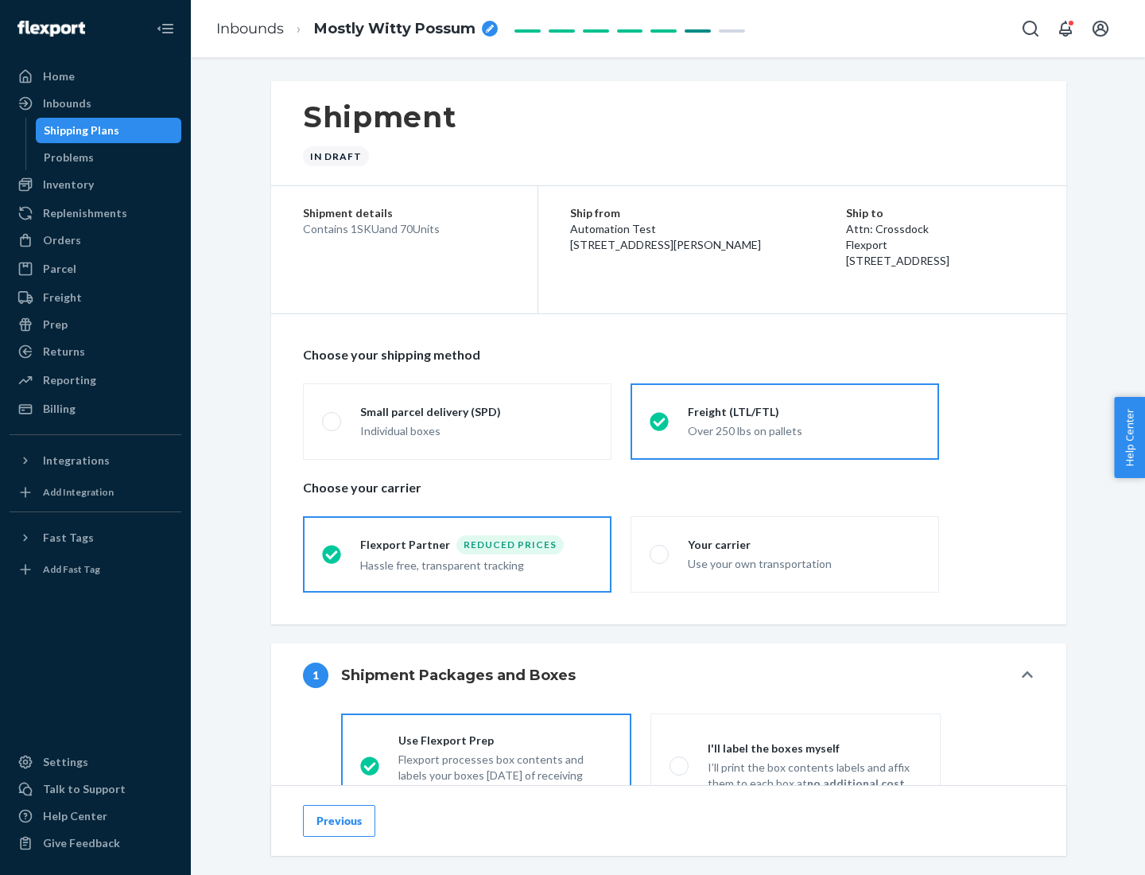
scroll to position [88, 0]
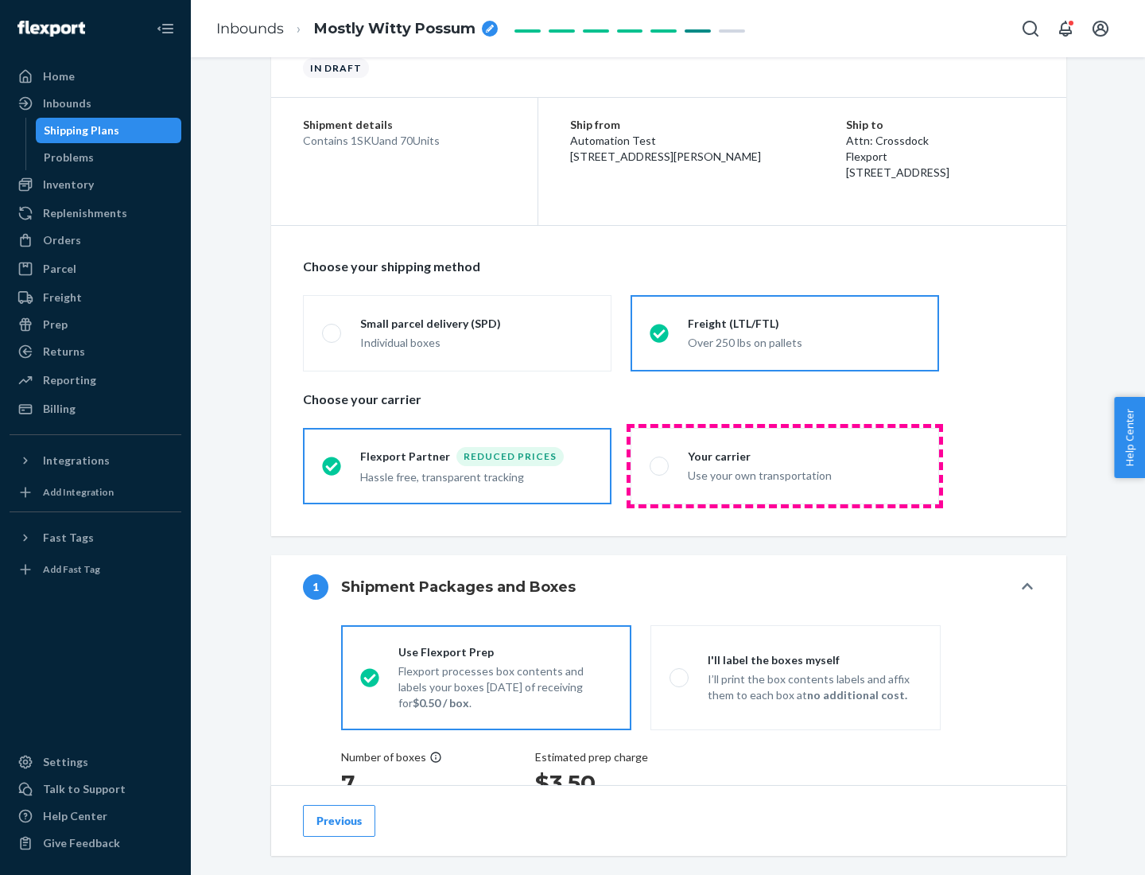
click at [785, 465] on div "Use your own transportation" at bounding box center [804, 473] width 232 height 19
click at [660, 465] on input "Your carrier Use your own transportation" at bounding box center [655, 465] width 10 height 10
radio input "true"
radio input "false"
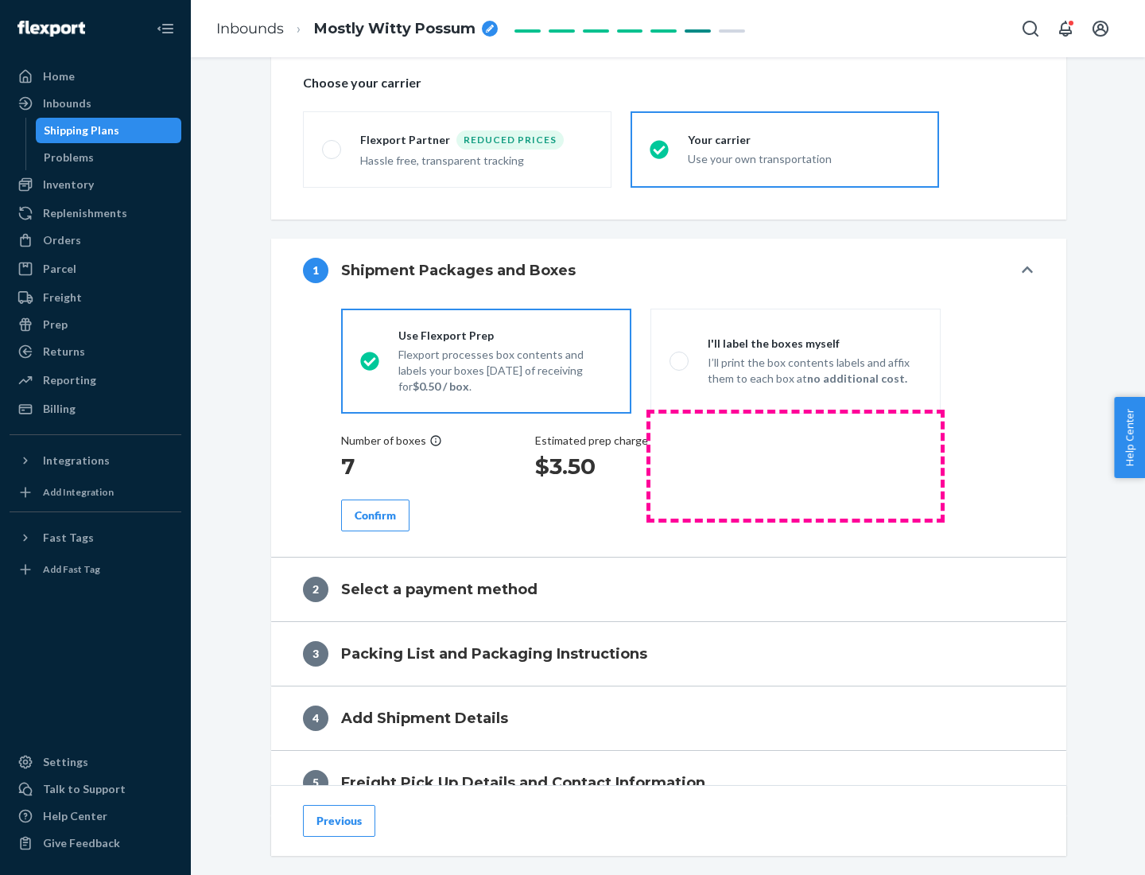
scroll to position [300, 0]
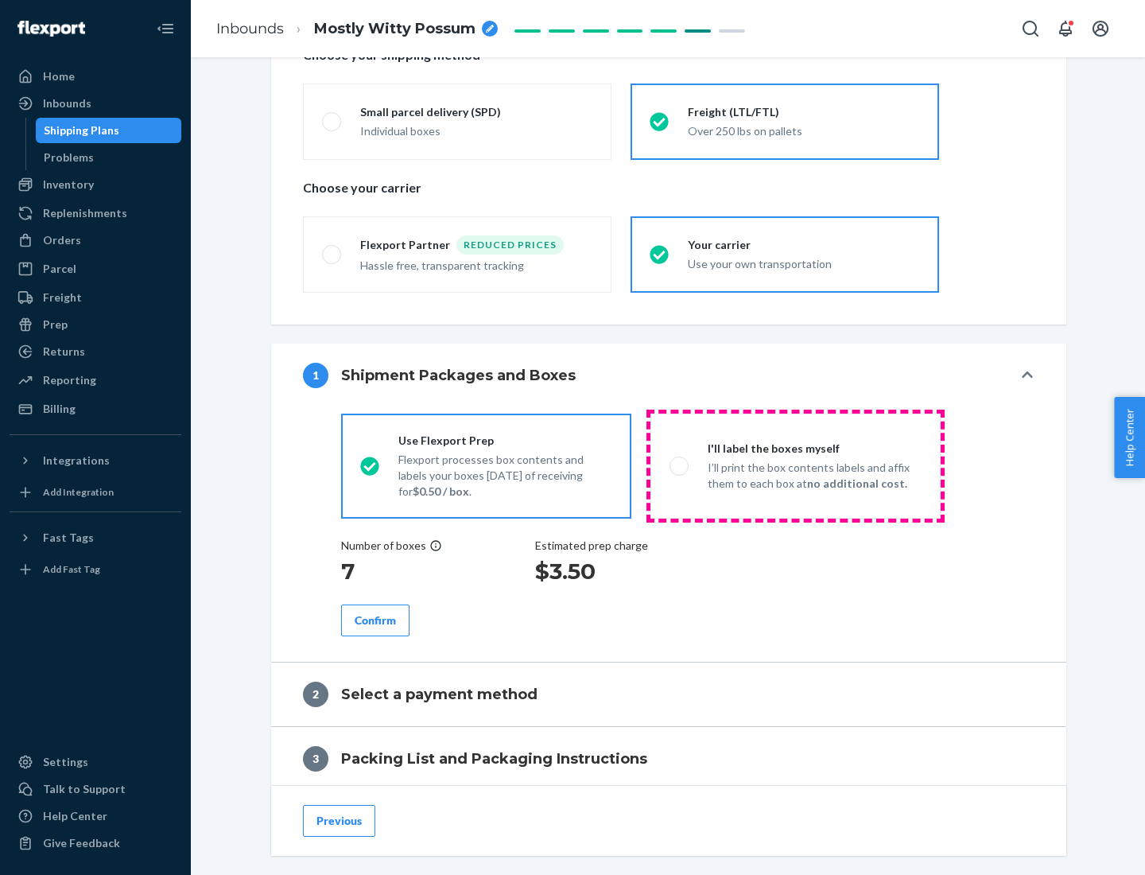
click at [795, 465] on p "I’ll print the box contents labels and affix them to each box at no additional …" at bounding box center [815, 476] width 214 height 32
click at [680, 465] on input "I'll label the boxes myself I’ll print the box contents labels and affix them t…" at bounding box center [675, 465] width 10 height 10
radio input "true"
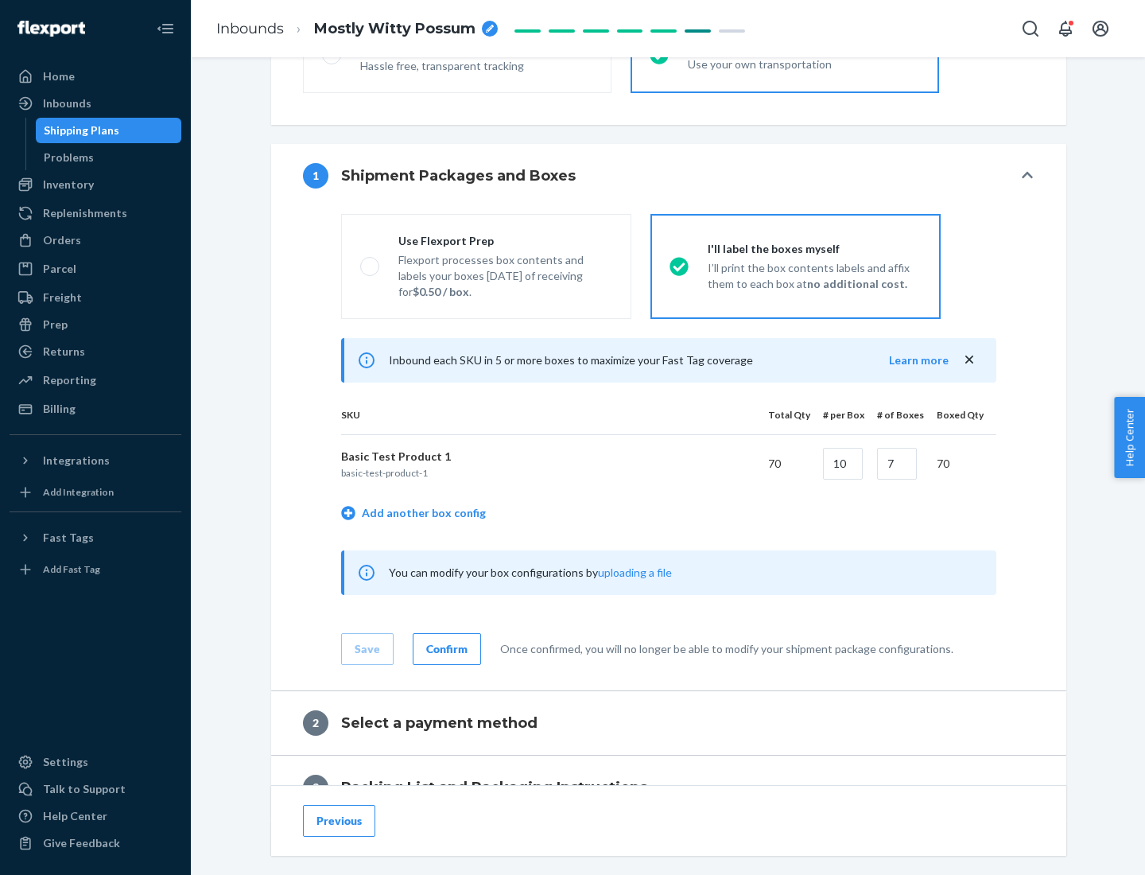
scroll to position [274, 0]
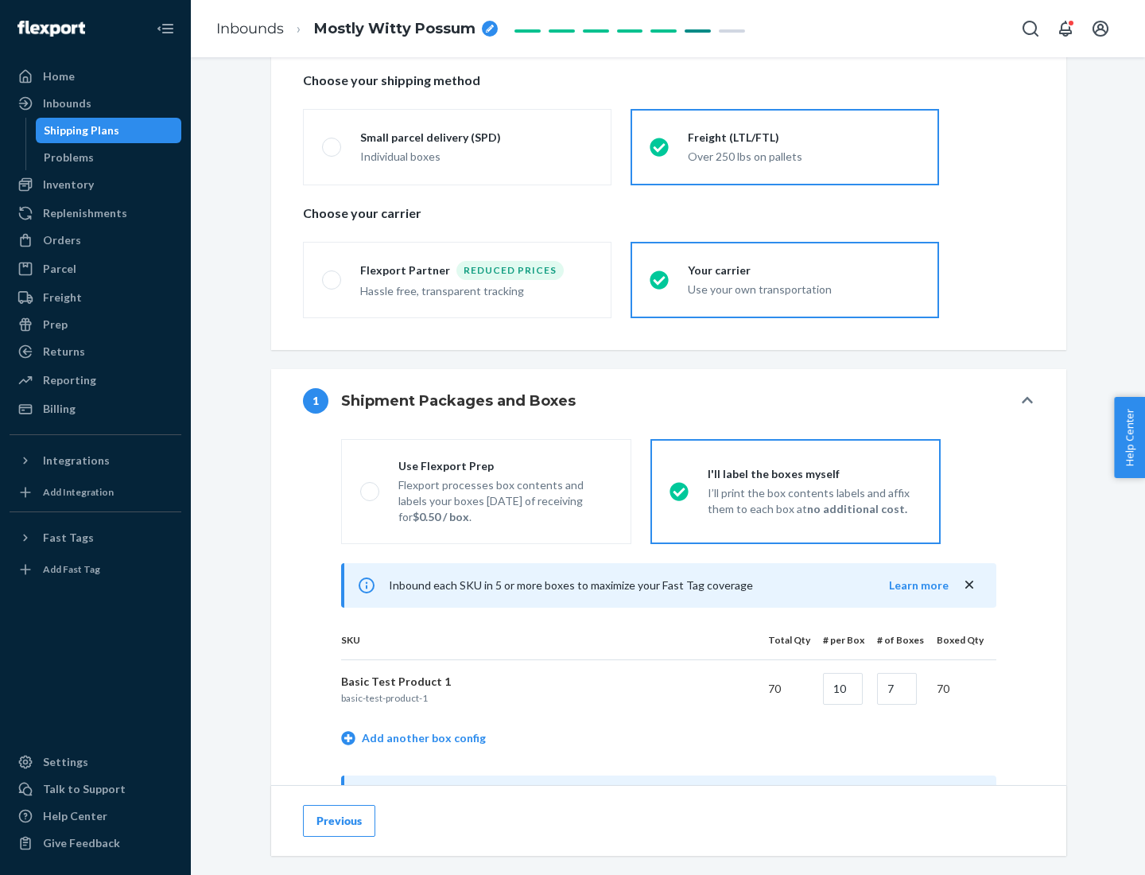
click at [505, 465] on div "Use Flexport Prep" at bounding box center [505, 466] width 214 height 16
click at [371, 486] on input "Use Flexport Prep Flexport processes box contents and labels your boxes [DATE] …" at bounding box center [365, 491] width 10 height 10
radio input "true"
radio input "false"
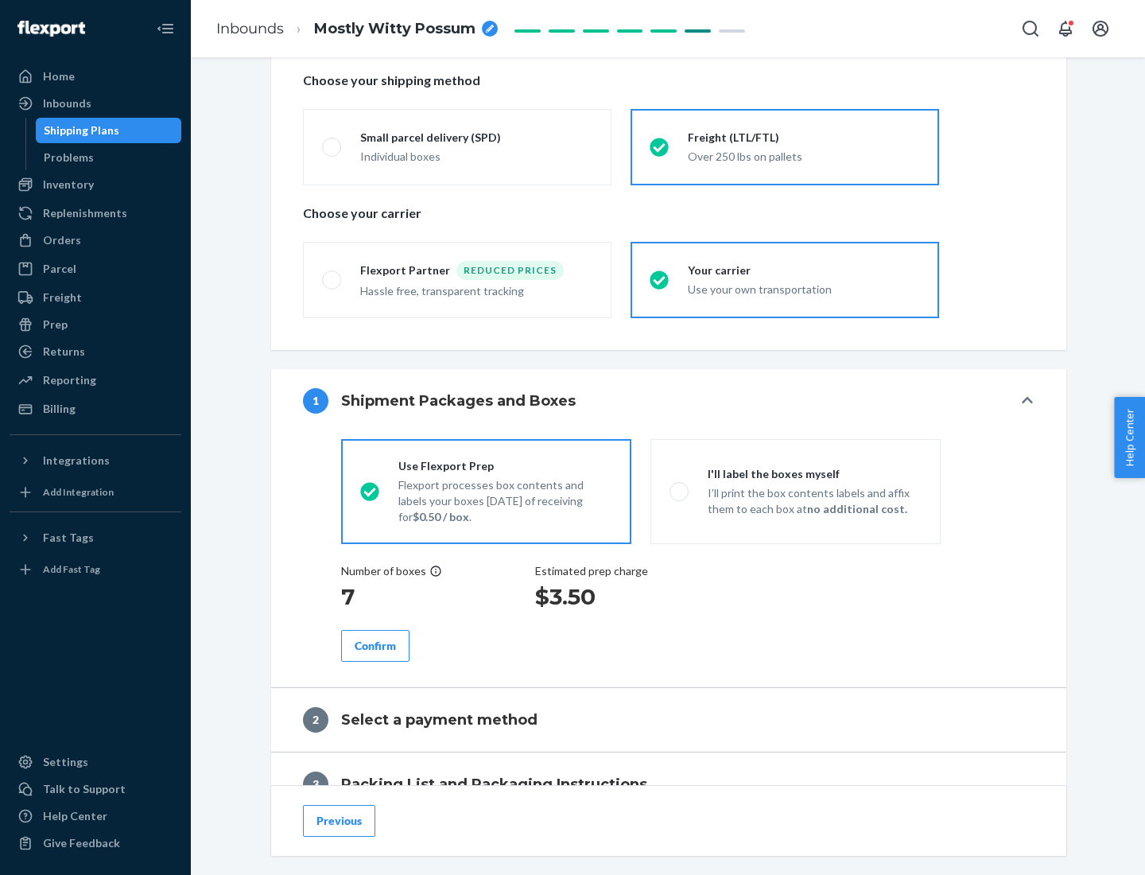
scroll to position [454, 0]
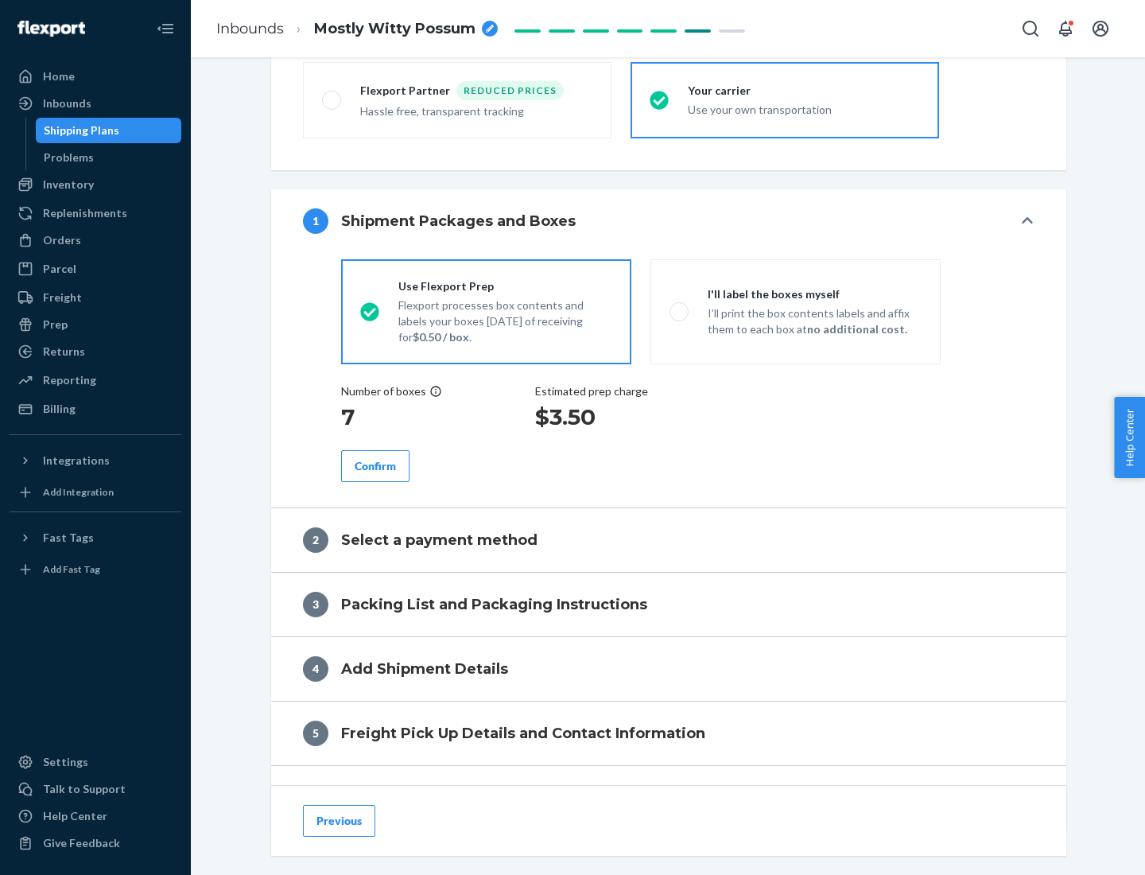
click at [375, 465] on div "Confirm" at bounding box center [375, 466] width 41 height 16
radio input "false"
